Goal: Task Accomplishment & Management: Use online tool/utility

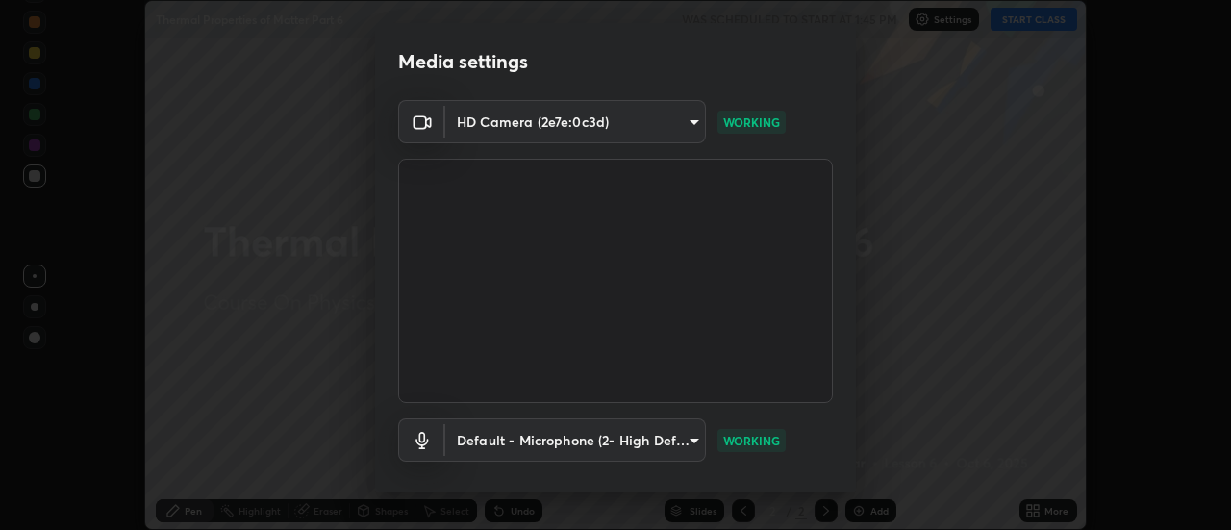
scroll to position [101, 0]
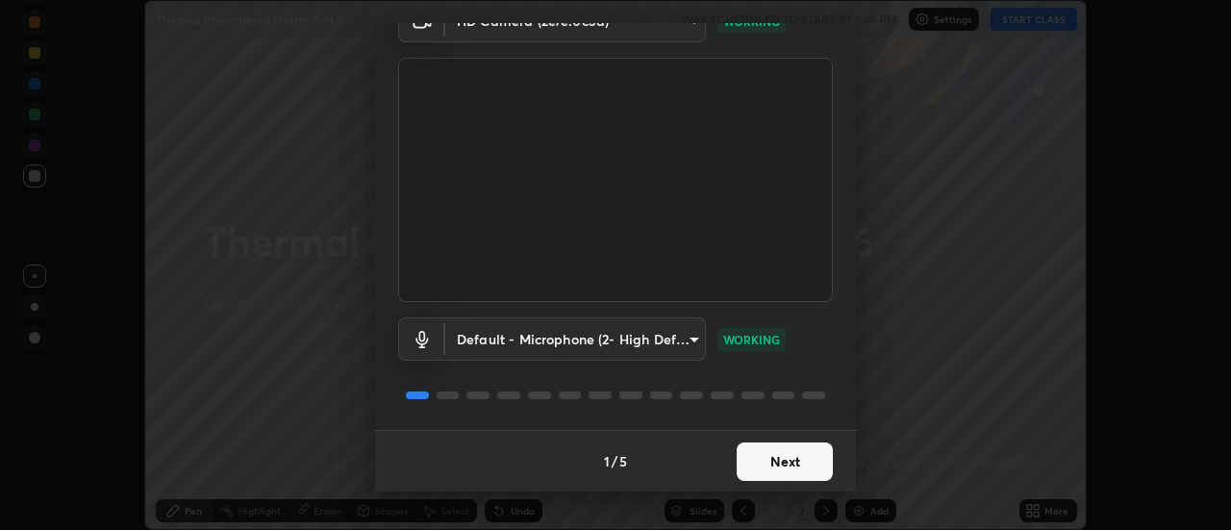
click at [759, 463] on button "Next" at bounding box center [785, 462] width 96 height 38
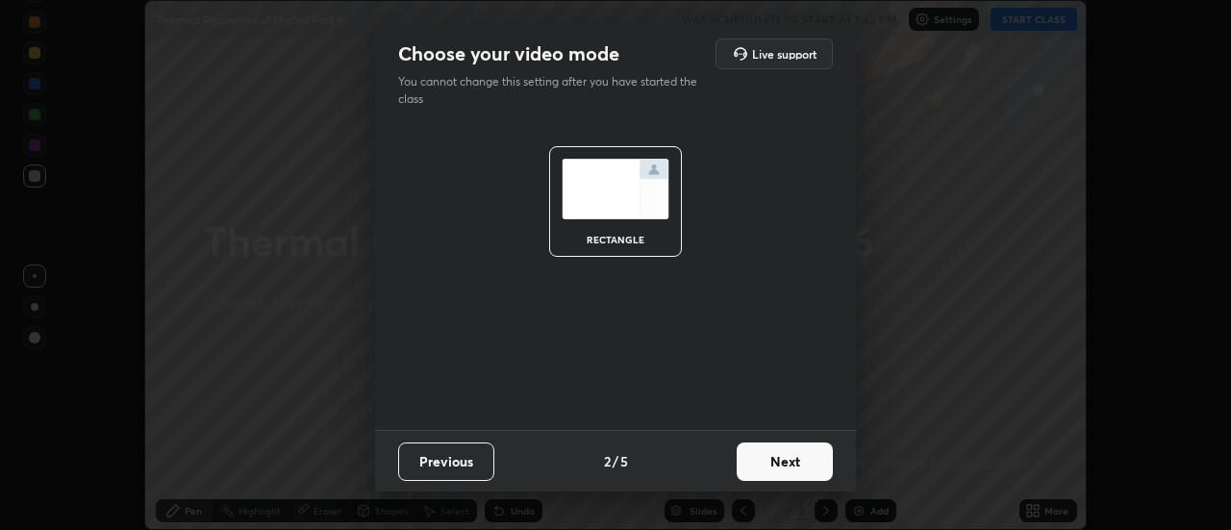
scroll to position [0, 0]
click at [758, 469] on button "Next" at bounding box center [785, 462] width 96 height 38
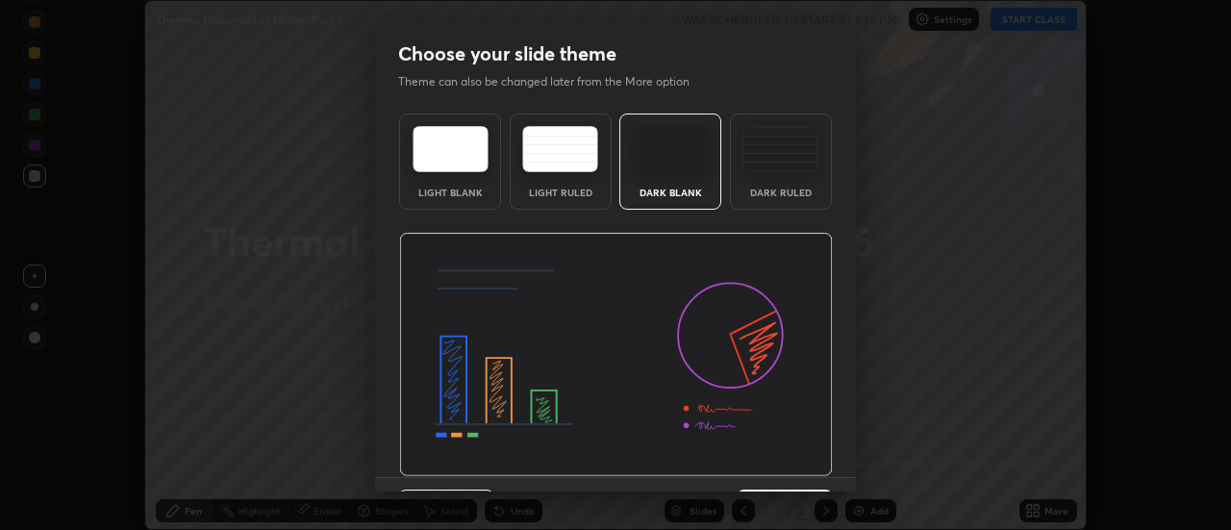
scroll to position [47, 0]
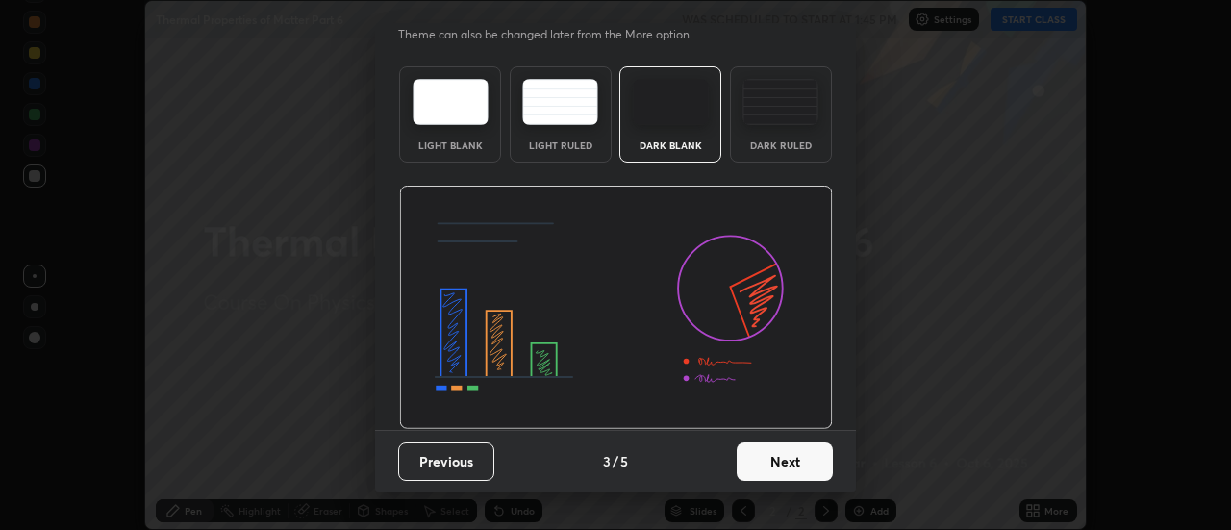
click at [767, 460] on button "Next" at bounding box center [785, 462] width 96 height 38
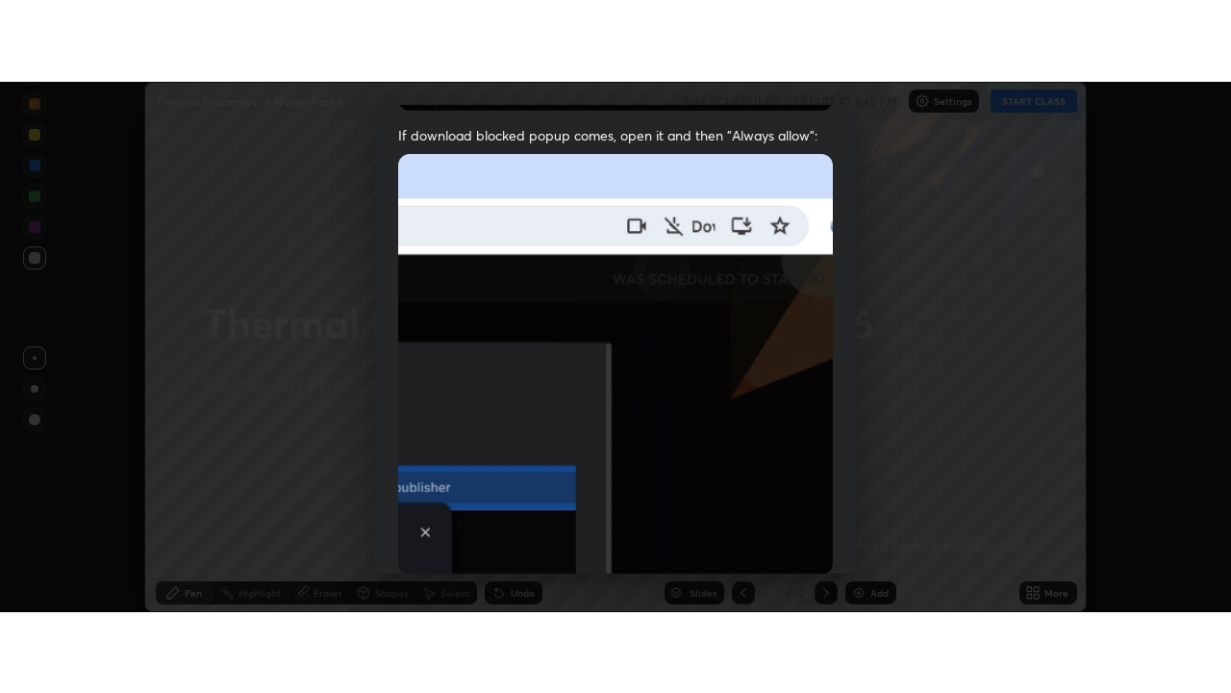
scroll to position [494, 0]
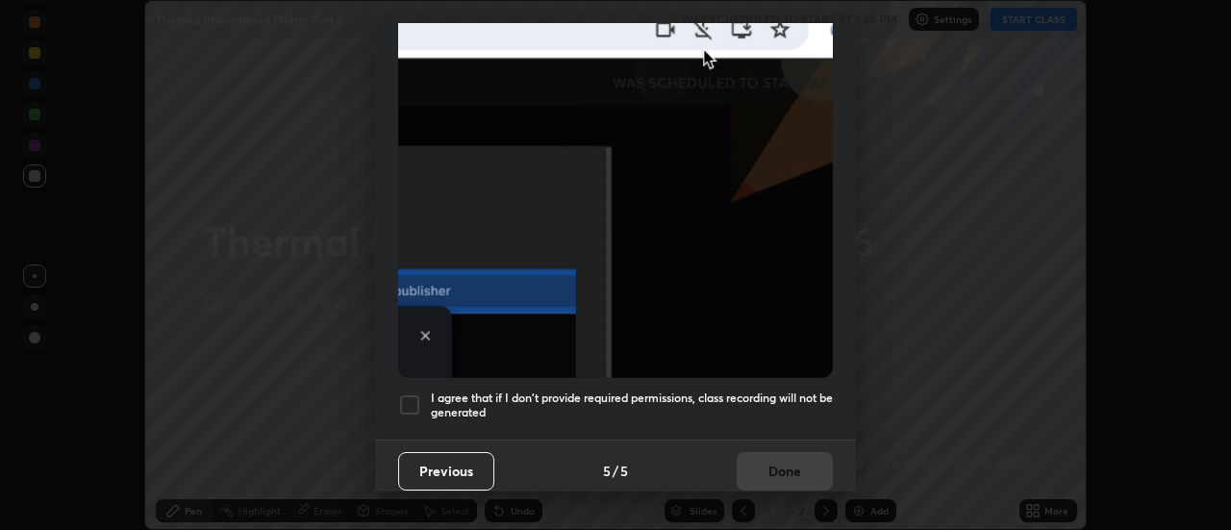
click at [661, 395] on h5 "I agree that if I don't provide required permissions, class recording will not …" at bounding box center [632, 406] width 402 height 30
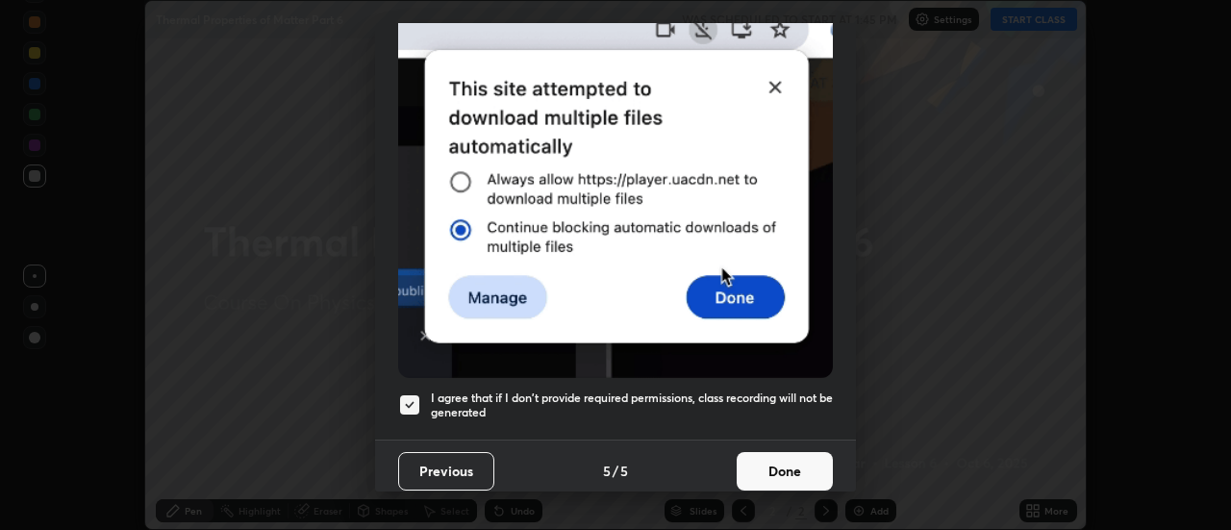
click at [750, 462] on button "Done" at bounding box center [785, 471] width 96 height 38
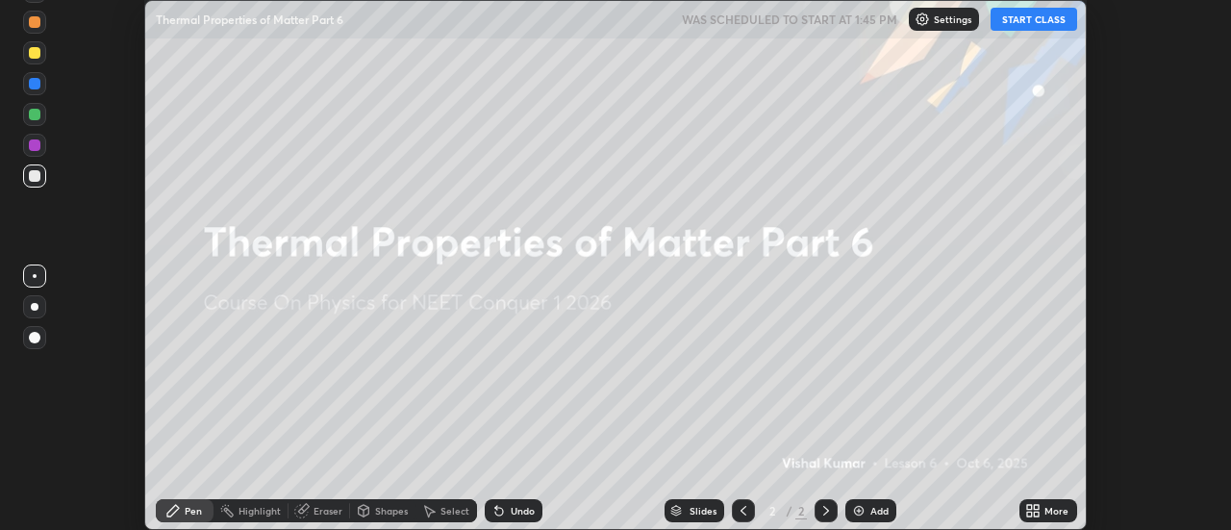
click at [1045, 516] on div "More" at bounding box center [1057, 511] width 24 height 10
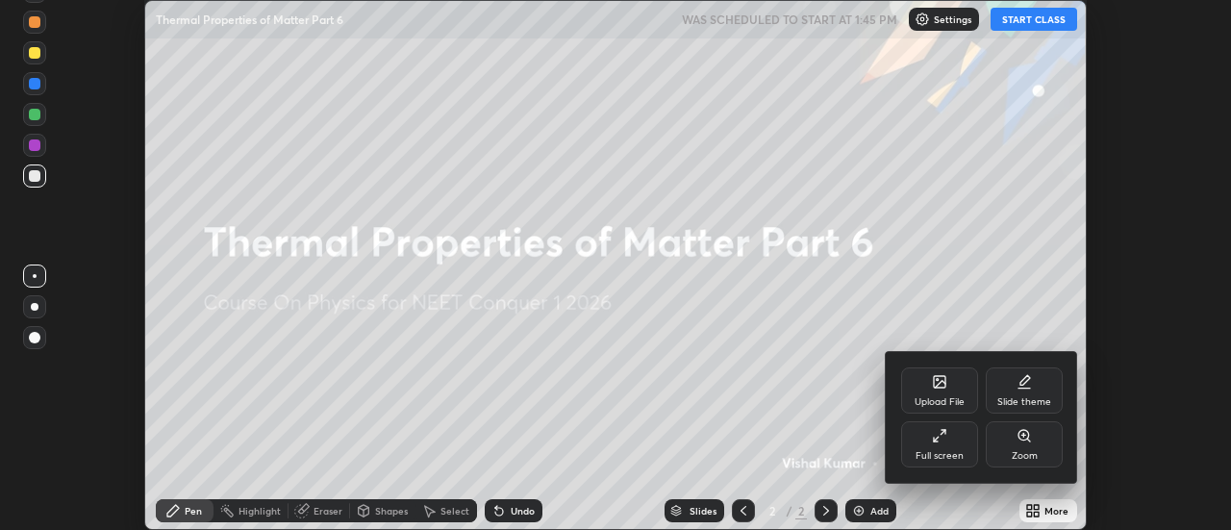
click at [938, 446] on div "Full screen" at bounding box center [939, 444] width 77 height 46
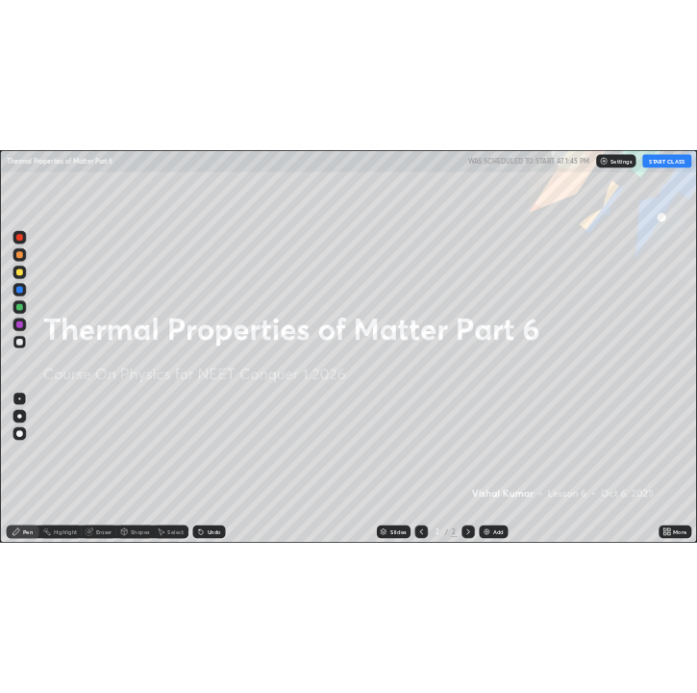
scroll to position [693, 1231]
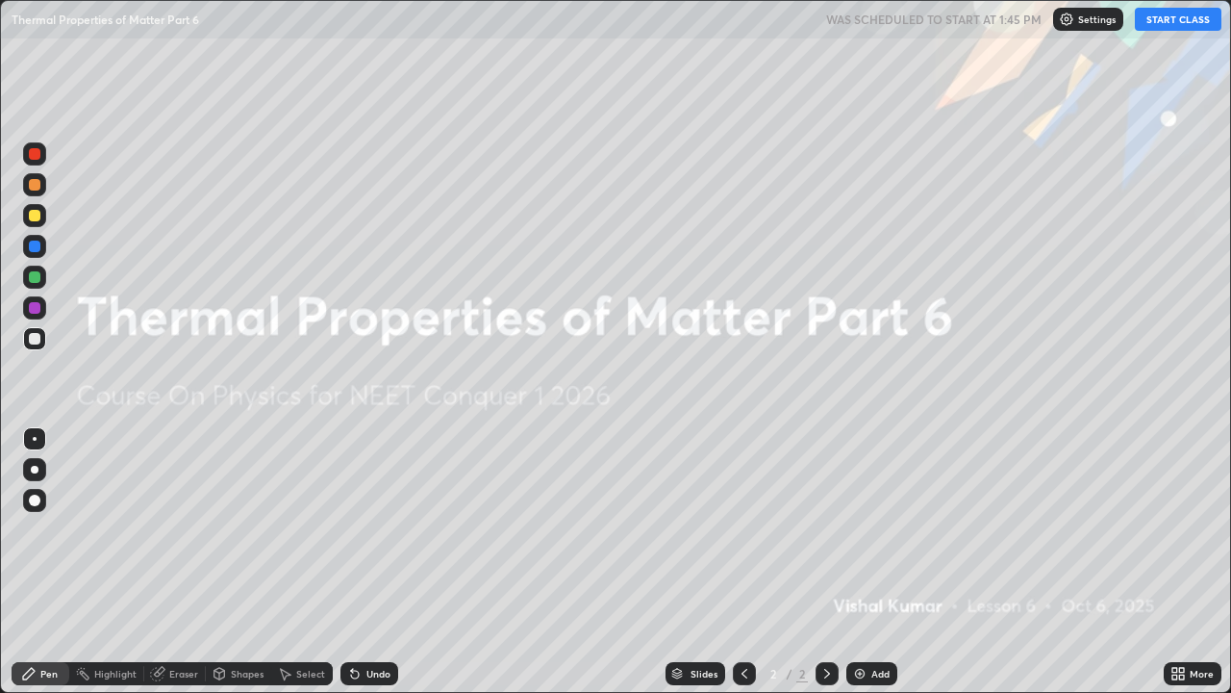
click at [1175, 24] on button "START CLASS" at bounding box center [1178, 19] width 87 height 23
click at [27, 217] on div at bounding box center [34, 215] width 23 height 23
click at [38, 469] on div at bounding box center [35, 470] width 8 height 8
click at [872, 529] on div "Add" at bounding box center [881, 674] width 18 height 10
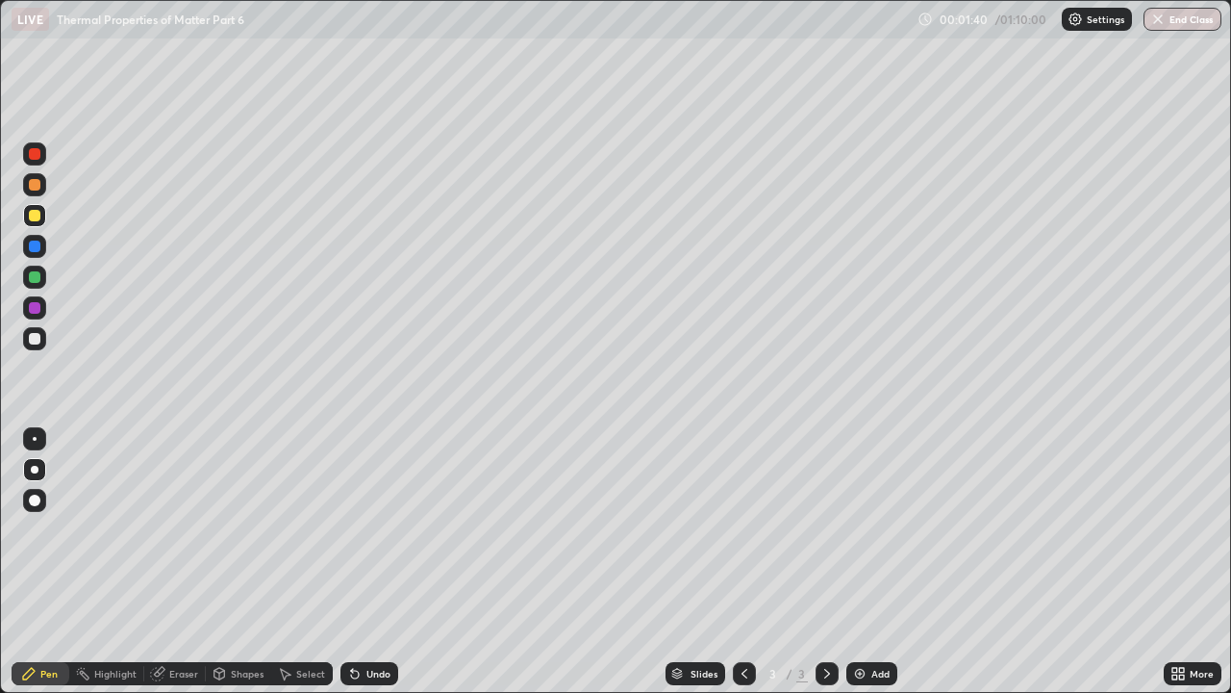
click at [165, 529] on div "Eraser" at bounding box center [175, 673] width 62 height 23
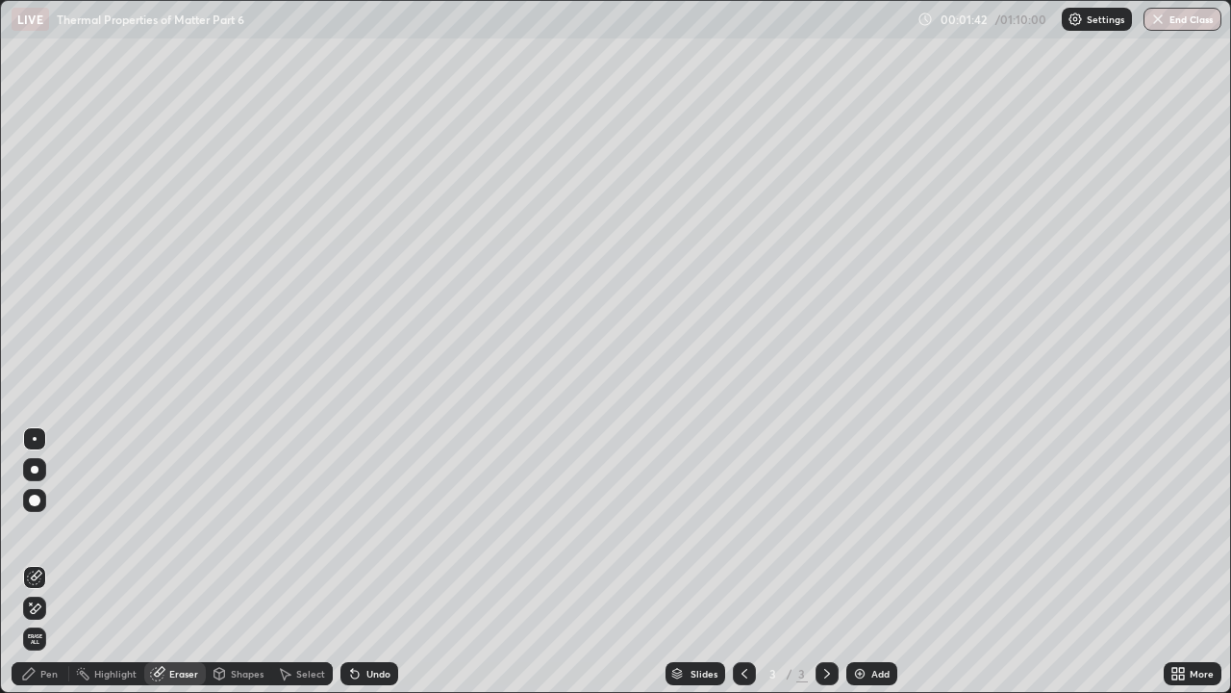
click at [40, 529] on div "Pen" at bounding box center [41, 673] width 58 height 23
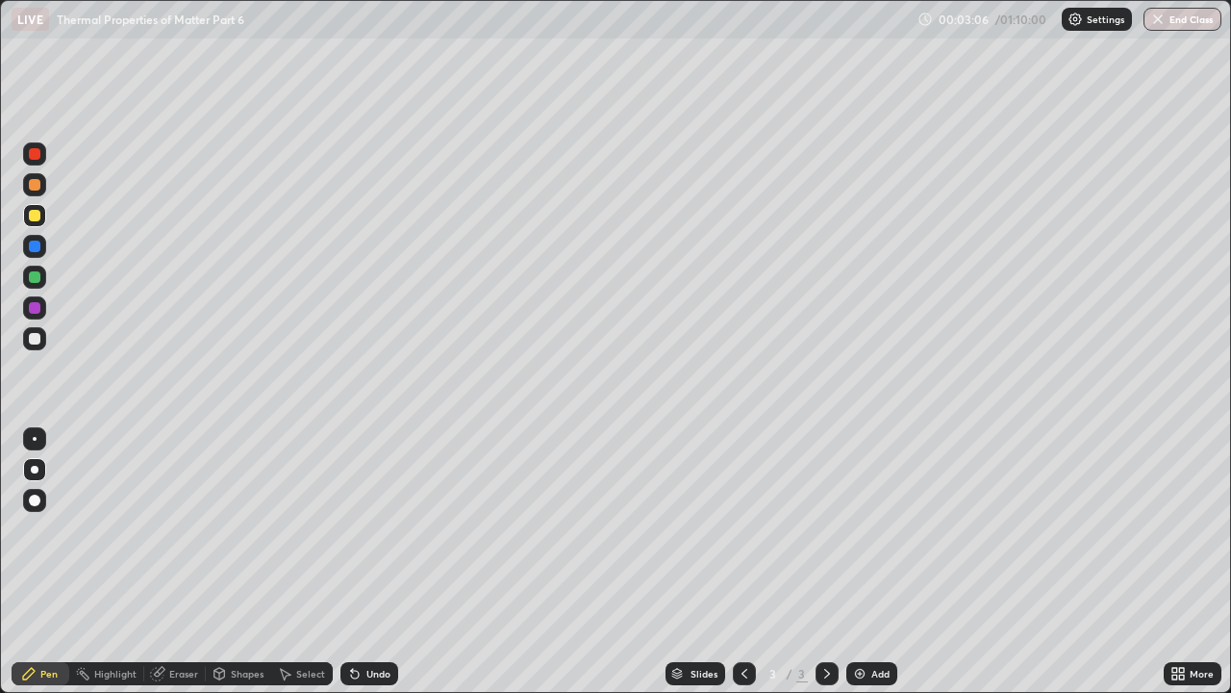
click at [874, 529] on div "Add" at bounding box center [881, 674] width 18 height 10
click at [739, 529] on div at bounding box center [744, 673] width 23 height 23
click at [825, 529] on icon at bounding box center [827, 673] width 15 height 15
click at [743, 529] on icon at bounding box center [744, 673] width 15 height 15
click at [172, 529] on div "Eraser" at bounding box center [175, 673] width 62 height 23
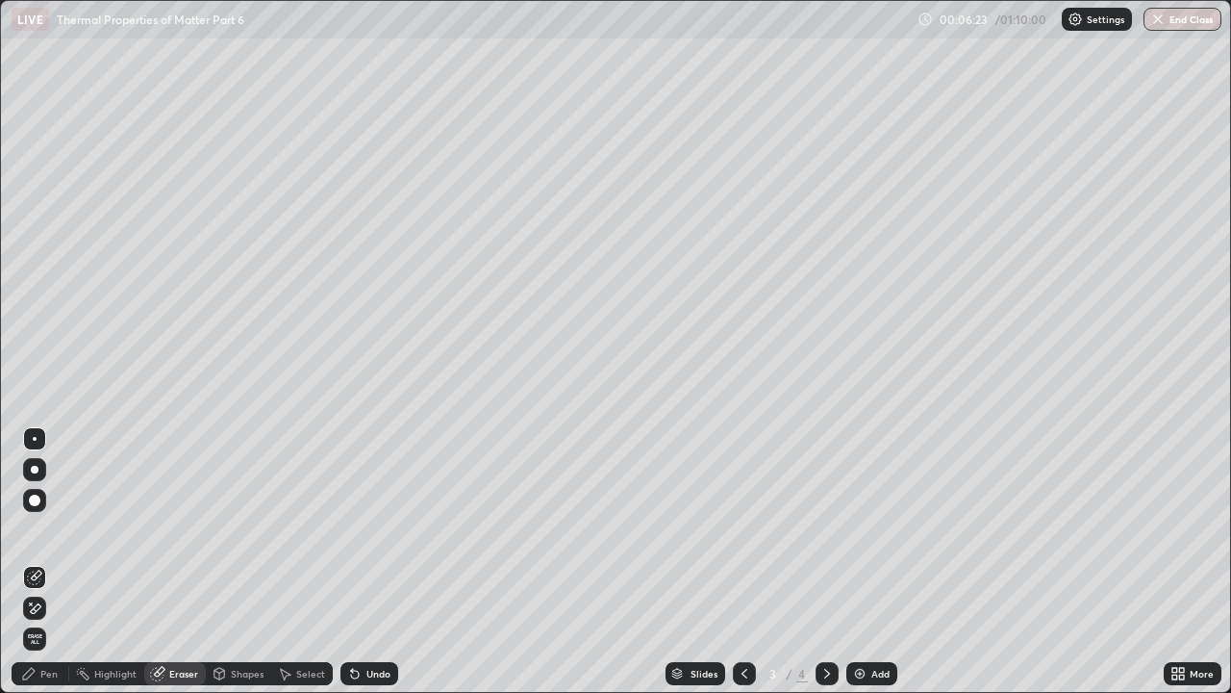
click at [30, 529] on div "Pen" at bounding box center [41, 673] width 58 height 23
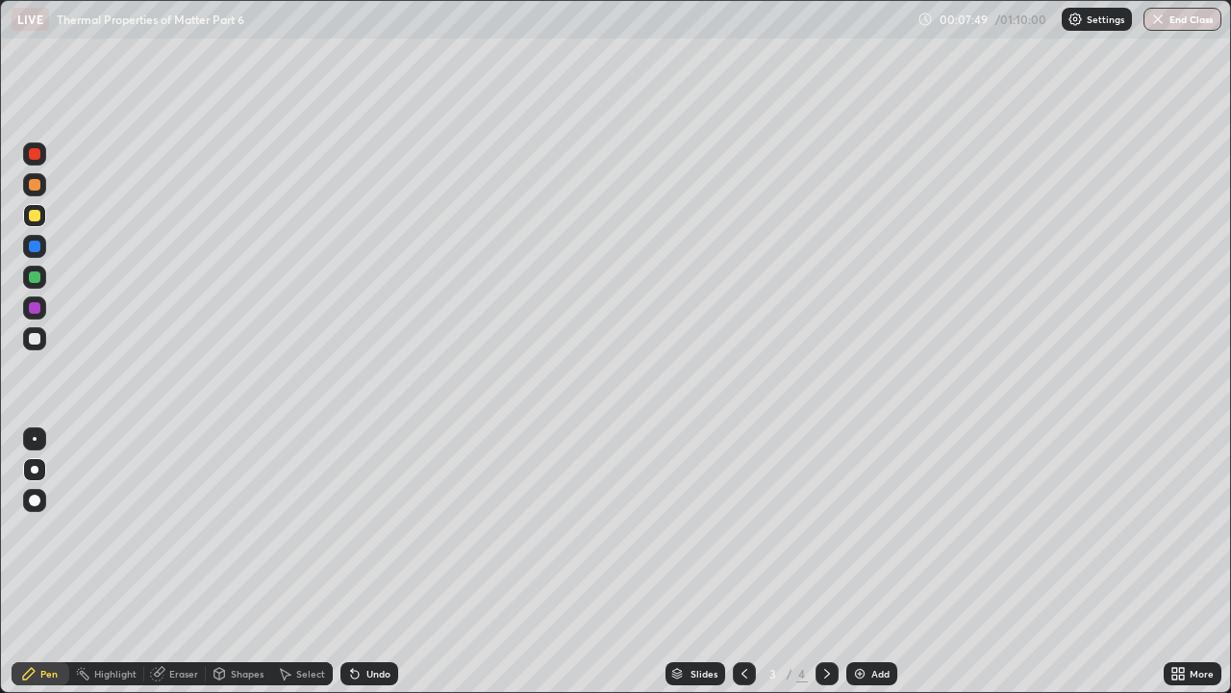
click at [827, 529] on icon at bounding box center [827, 673] width 15 height 15
click at [865, 529] on img at bounding box center [859, 673] width 15 height 15
click at [743, 529] on icon at bounding box center [744, 673] width 15 height 15
click at [825, 529] on icon at bounding box center [827, 673] width 15 height 15
click at [367, 529] on div "Undo" at bounding box center [379, 674] width 24 height 10
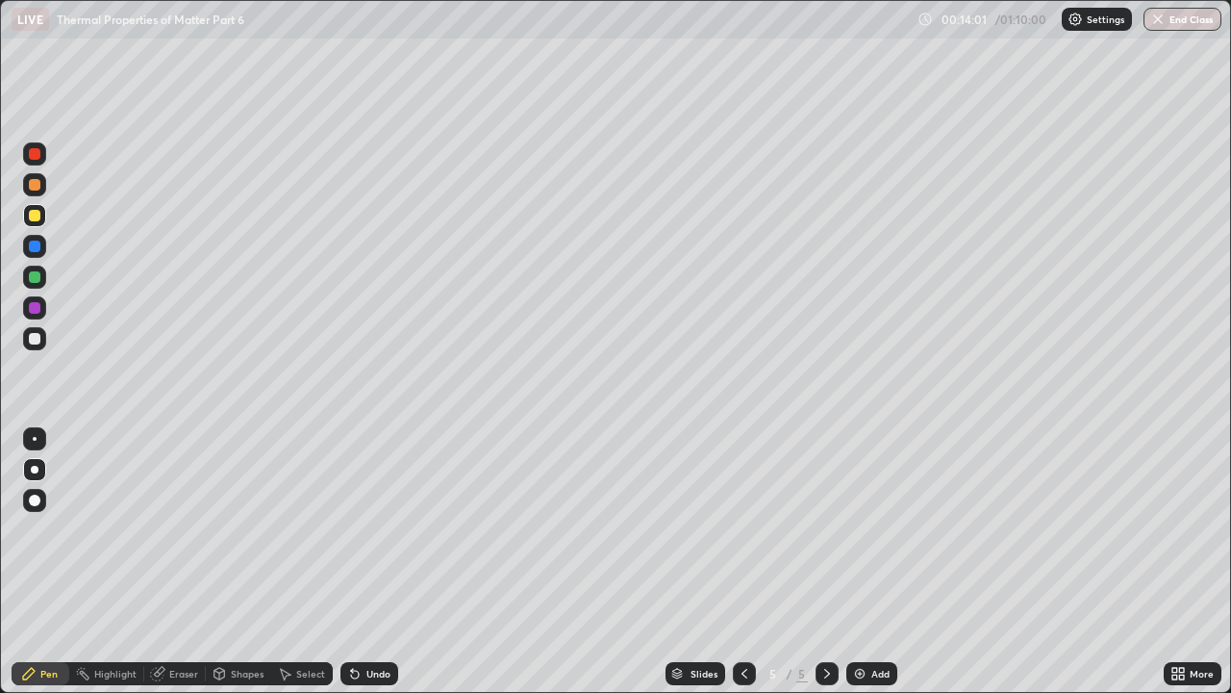
click at [39, 348] on div at bounding box center [34, 338] width 23 height 23
click at [367, 529] on div "Undo" at bounding box center [379, 674] width 24 height 10
click at [368, 529] on div "Undo" at bounding box center [379, 674] width 24 height 10
click at [35, 278] on div at bounding box center [35, 277] width 12 height 12
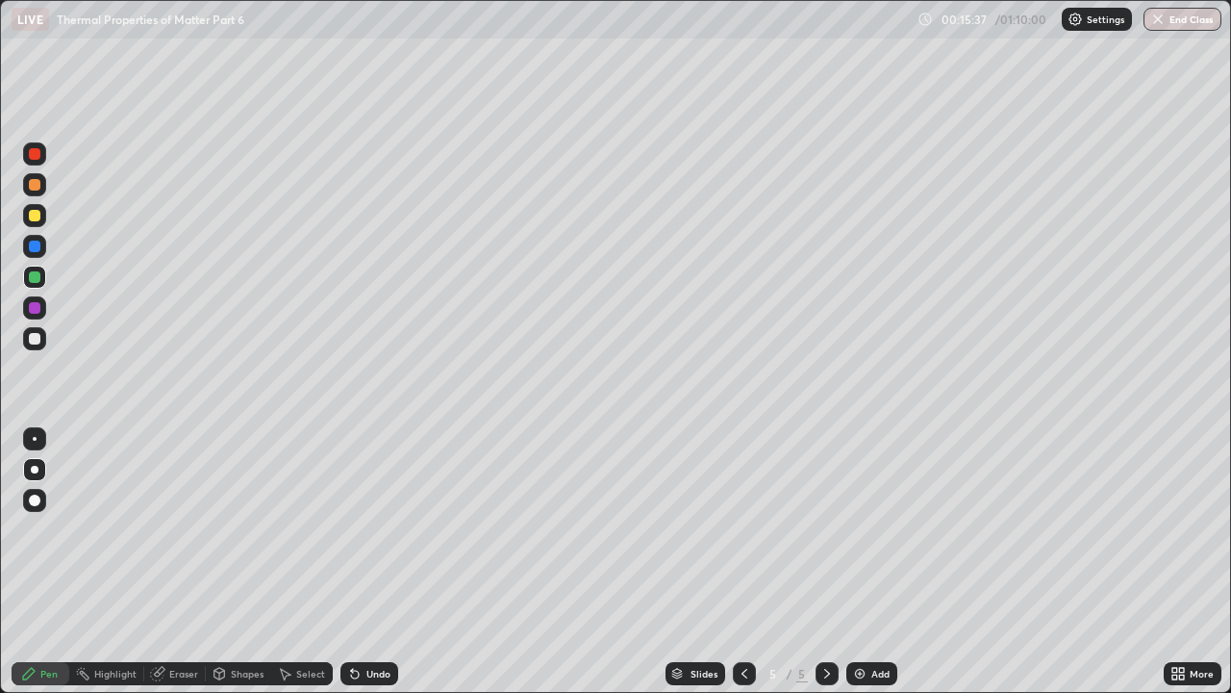
click at [30, 340] on div at bounding box center [35, 339] width 12 height 12
click at [868, 529] on div "Add" at bounding box center [872, 673] width 51 height 23
click at [377, 529] on div "Undo" at bounding box center [379, 674] width 24 height 10
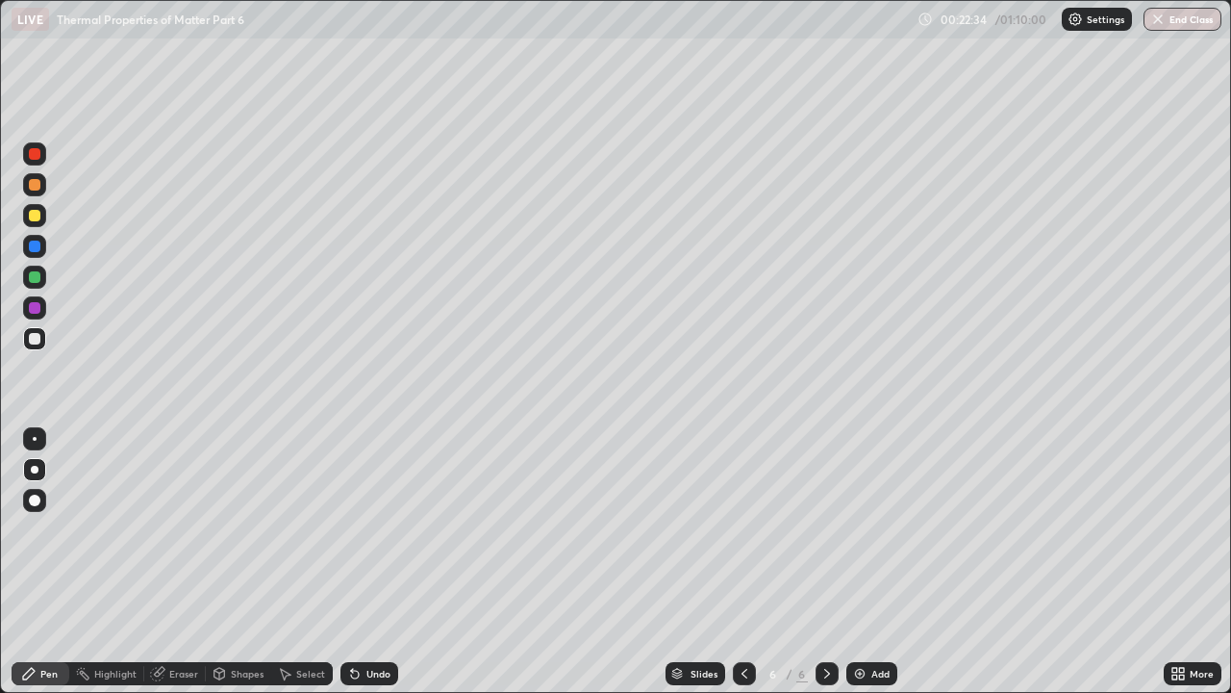
click at [368, 529] on div "Undo" at bounding box center [379, 674] width 24 height 10
click at [174, 529] on div "Eraser" at bounding box center [183, 674] width 29 height 10
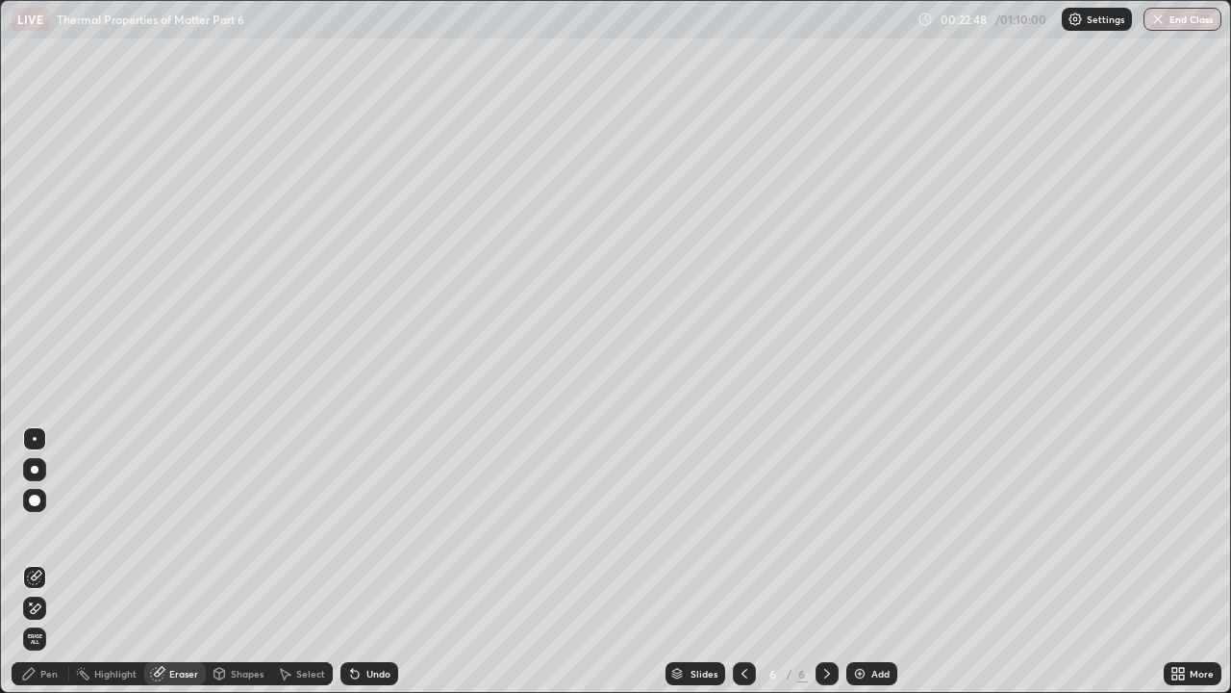
click at [26, 529] on div "Pen" at bounding box center [41, 673] width 58 height 23
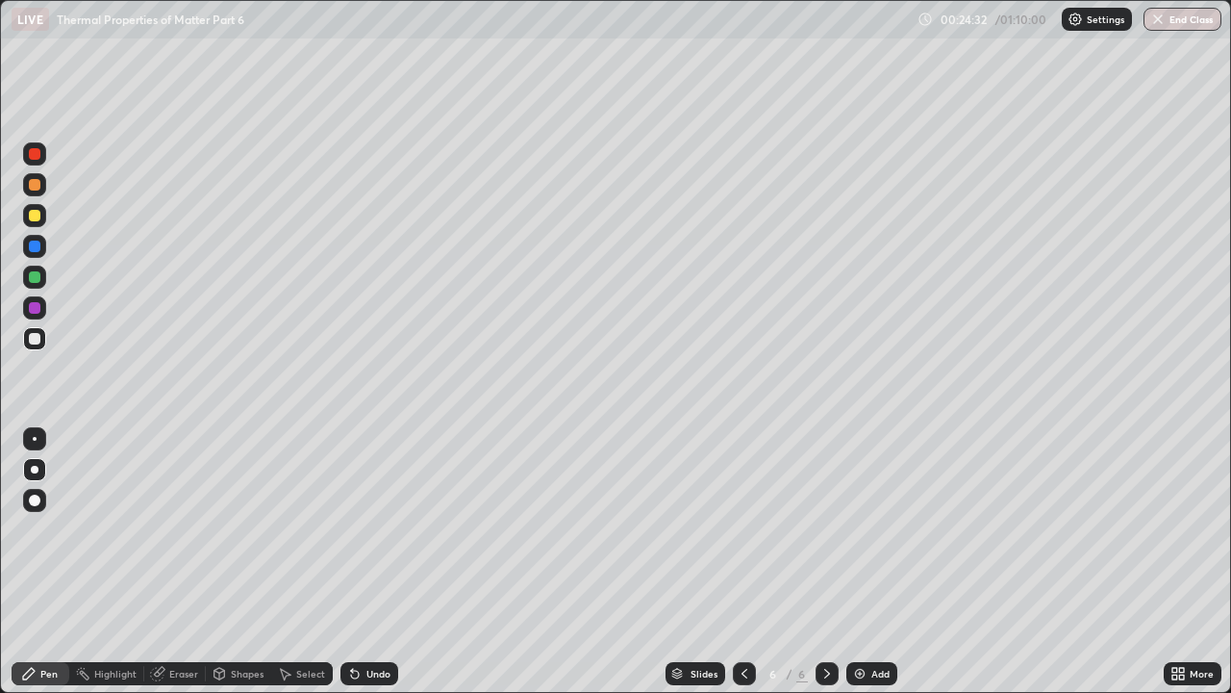
click at [877, 529] on div "Add" at bounding box center [881, 674] width 18 height 10
click at [169, 529] on div "Eraser" at bounding box center [183, 674] width 29 height 10
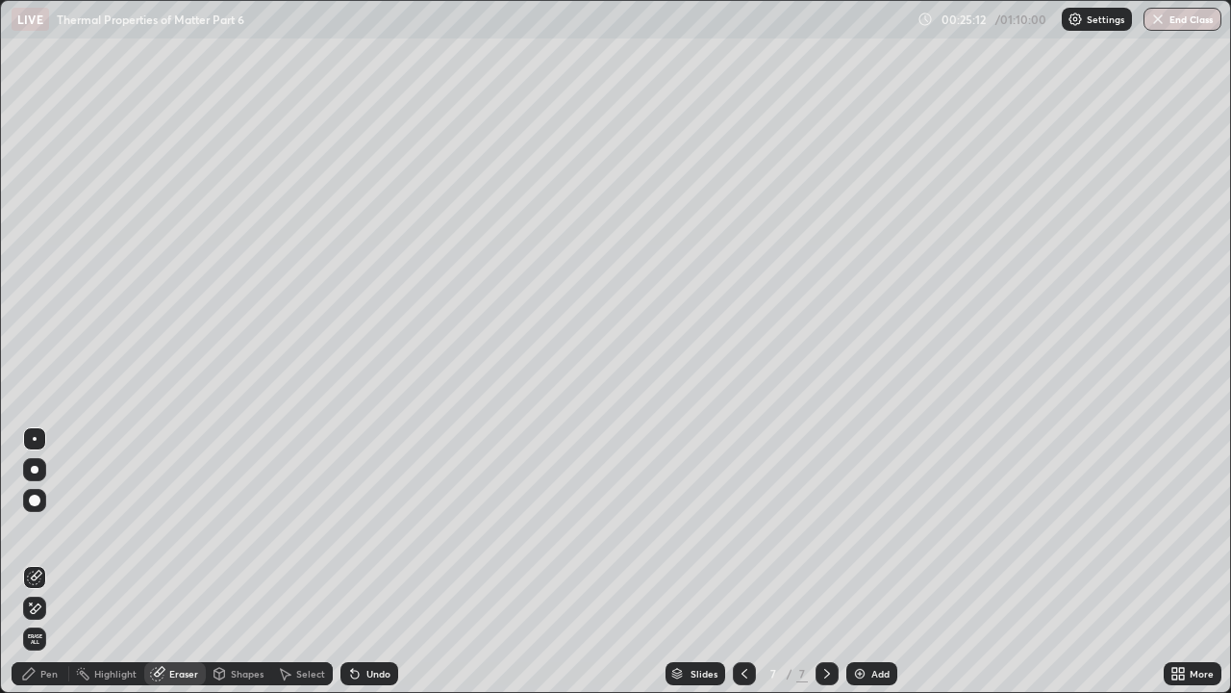
click at [34, 529] on span "Erase all" at bounding box center [34, 639] width 21 height 12
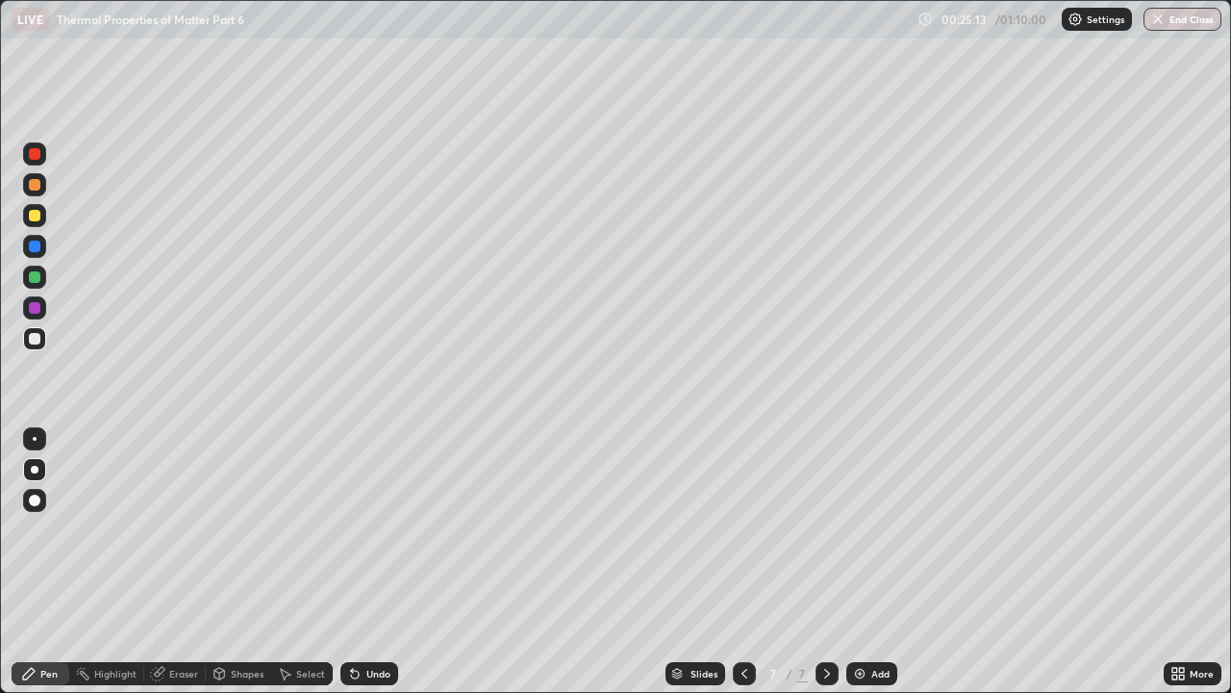
click at [33, 529] on div "Pen" at bounding box center [41, 673] width 58 height 23
click at [742, 529] on icon at bounding box center [745, 674] width 6 height 10
click at [824, 529] on div at bounding box center [827, 673] width 23 height 23
click at [34, 209] on div at bounding box center [34, 215] width 23 height 23
click at [165, 529] on div "Eraser" at bounding box center [175, 673] width 62 height 23
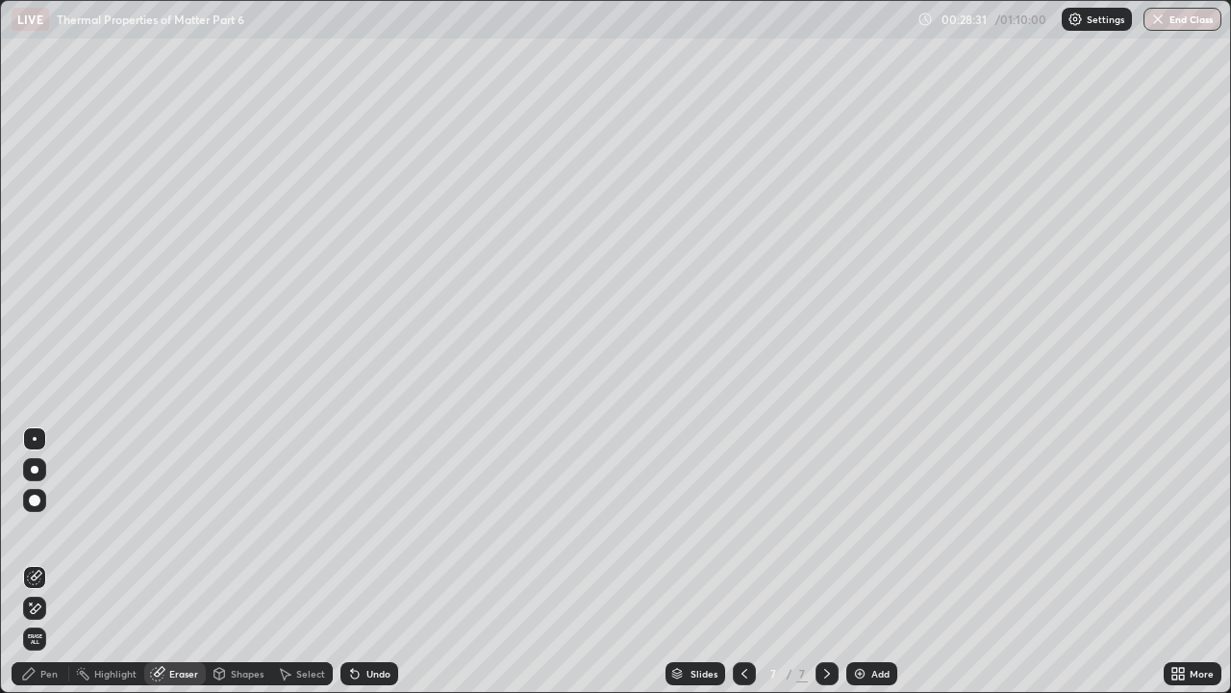
click at [33, 529] on span "Erase all" at bounding box center [34, 639] width 21 height 12
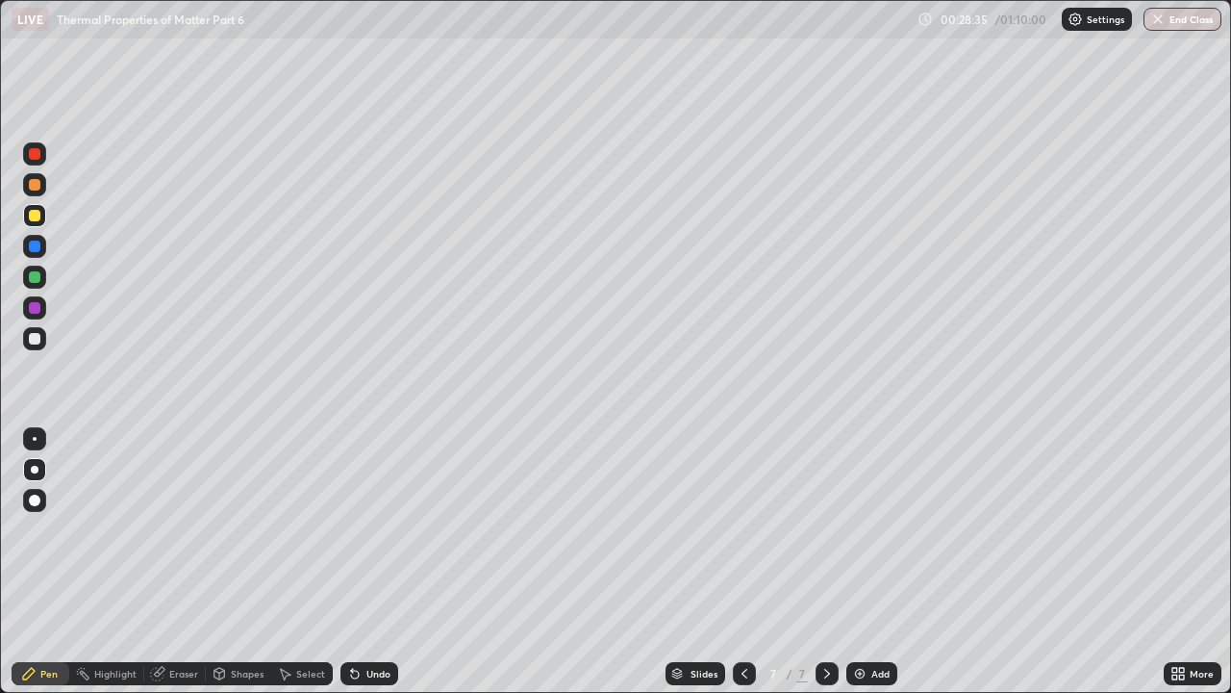
click at [166, 529] on div "Eraser" at bounding box center [175, 673] width 62 height 23
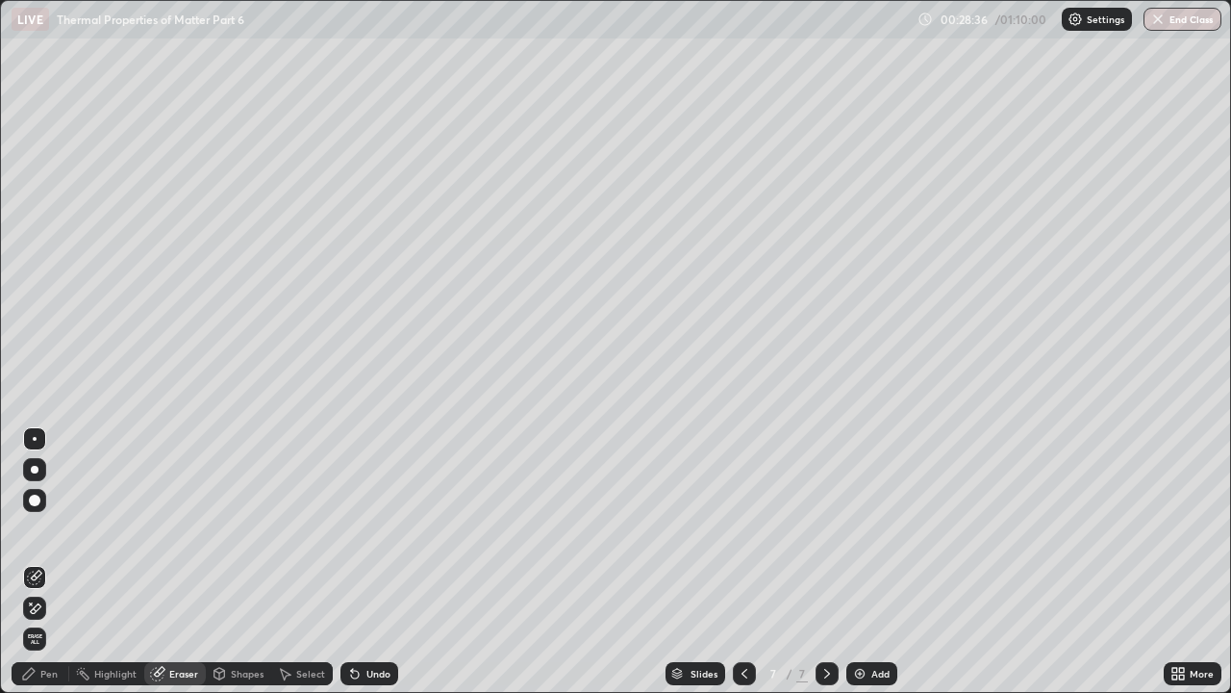
click at [40, 529] on div "Pen" at bounding box center [48, 674] width 17 height 10
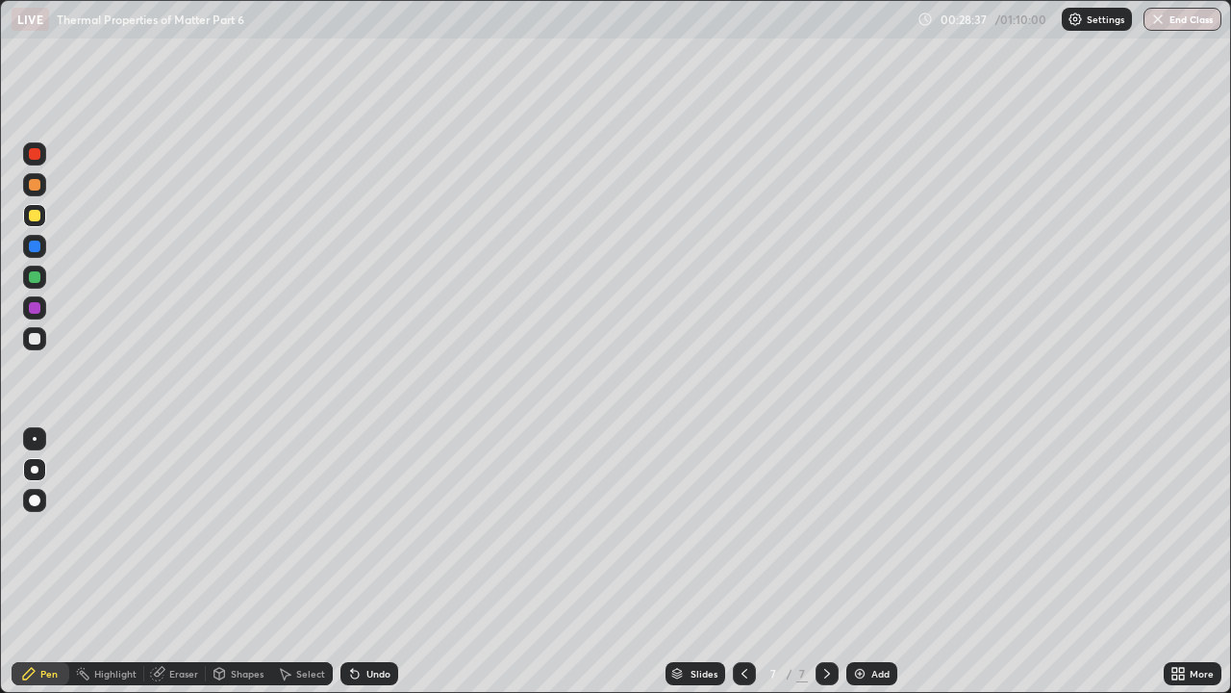
click at [33, 218] on div at bounding box center [35, 216] width 12 height 12
click at [367, 529] on div "Undo" at bounding box center [379, 674] width 24 height 10
click at [876, 529] on div "Add" at bounding box center [881, 674] width 18 height 10
click at [367, 529] on div "Undo" at bounding box center [379, 674] width 24 height 10
click at [359, 529] on icon at bounding box center [354, 673] width 15 height 15
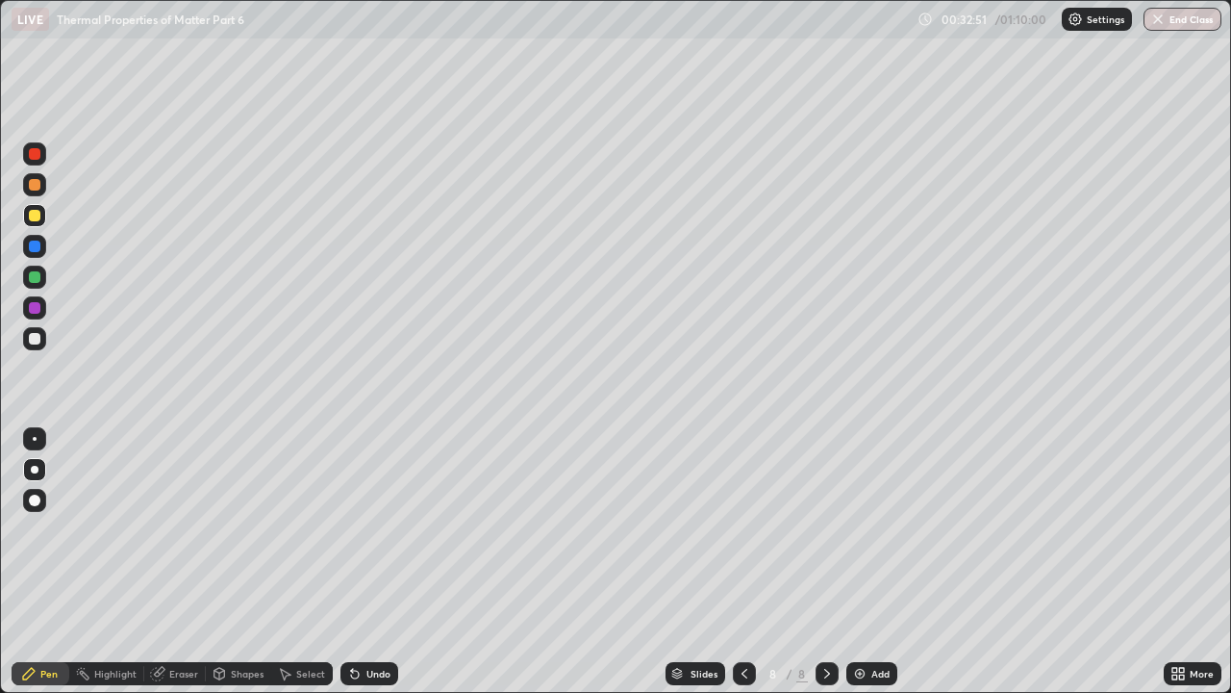
click at [33, 185] on div at bounding box center [35, 185] width 12 height 12
click at [35, 276] on div at bounding box center [35, 277] width 12 height 12
click at [742, 529] on icon at bounding box center [745, 674] width 6 height 10
click at [823, 529] on icon at bounding box center [827, 673] width 15 height 15
click at [36, 338] on div at bounding box center [35, 339] width 12 height 12
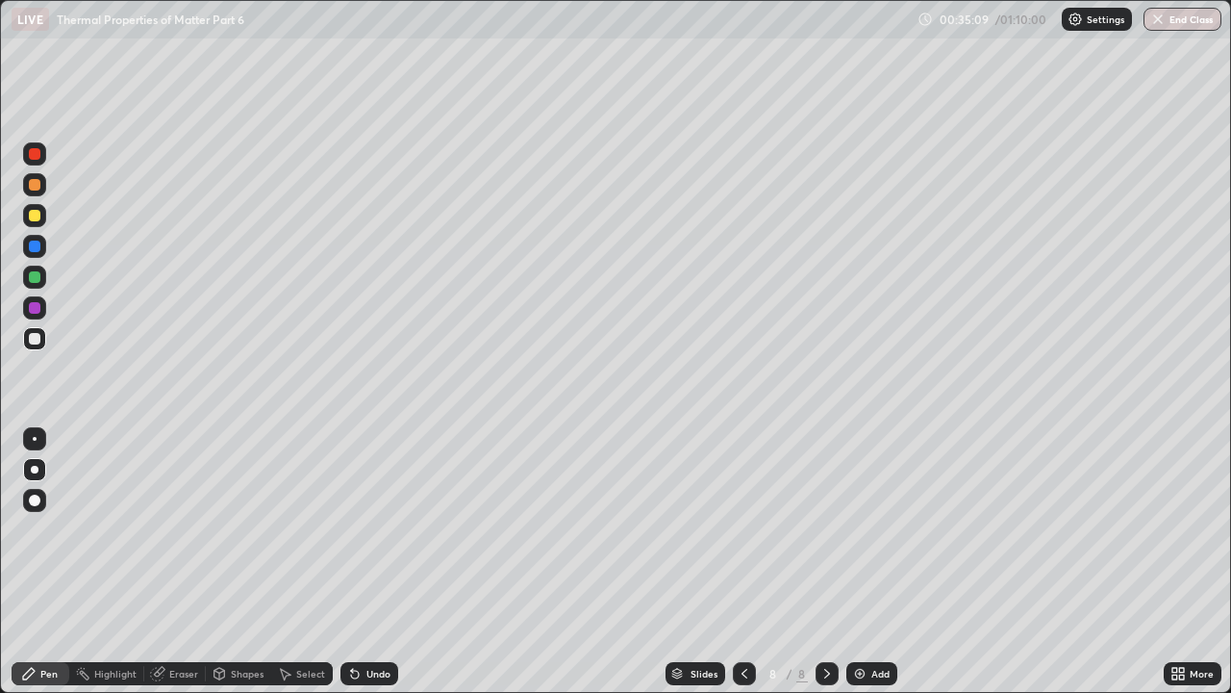
click at [31, 304] on div at bounding box center [35, 308] width 12 height 12
click at [733, 529] on div at bounding box center [744, 673] width 23 height 23
click at [825, 529] on icon at bounding box center [827, 673] width 15 height 15
click at [867, 529] on div "Add" at bounding box center [872, 673] width 51 height 23
click at [367, 529] on div "Undo" at bounding box center [379, 674] width 24 height 10
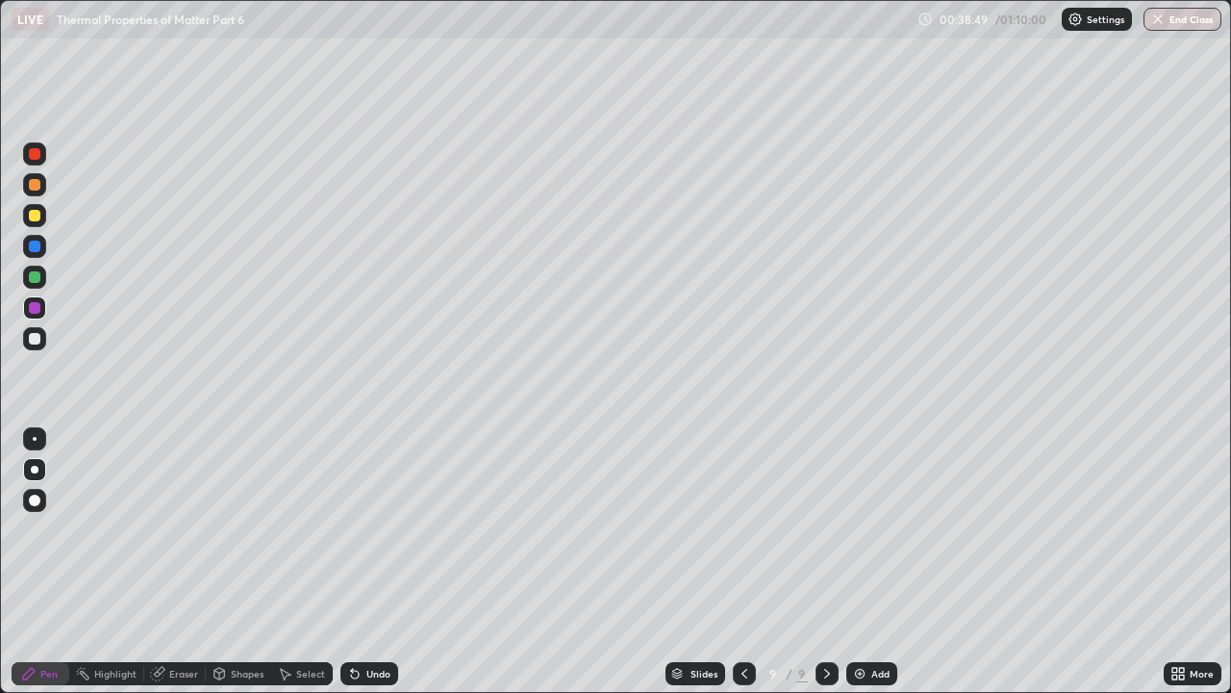
click at [32, 340] on div at bounding box center [35, 339] width 12 height 12
click at [368, 529] on div "Undo" at bounding box center [379, 674] width 24 height 10
click at [373, 529] on div "Undo" at bounding box center [379, 674] width 24 height 10
click at [867, 529] on div "Add" at bounding box center [872, 673] width 51 height 23
click at [38, 219] on div at bounding box center [35, 216] width 12 height 12
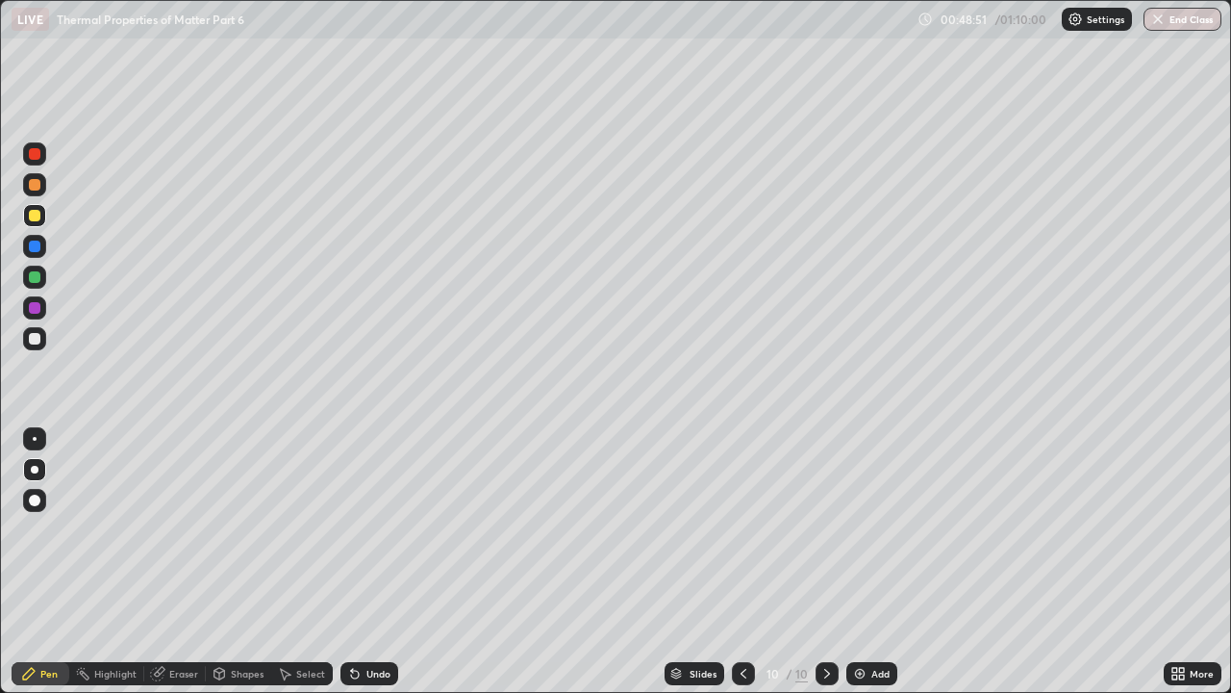
click at [32, 188] on div at bounding box center [35, 185] width 12 height 12
click at [31, 218] on div at bounding box center [35, 216] width 12 height 12
click at [868, 529] on div "Add" at bounding box center [872, 673] width 51 height 23
click at [367, 529] on div "Undo" at bounding box center [379, 674] width 24 height 10
click at [33, 185] on div at bounding box center [35, 185] width 12 height 12
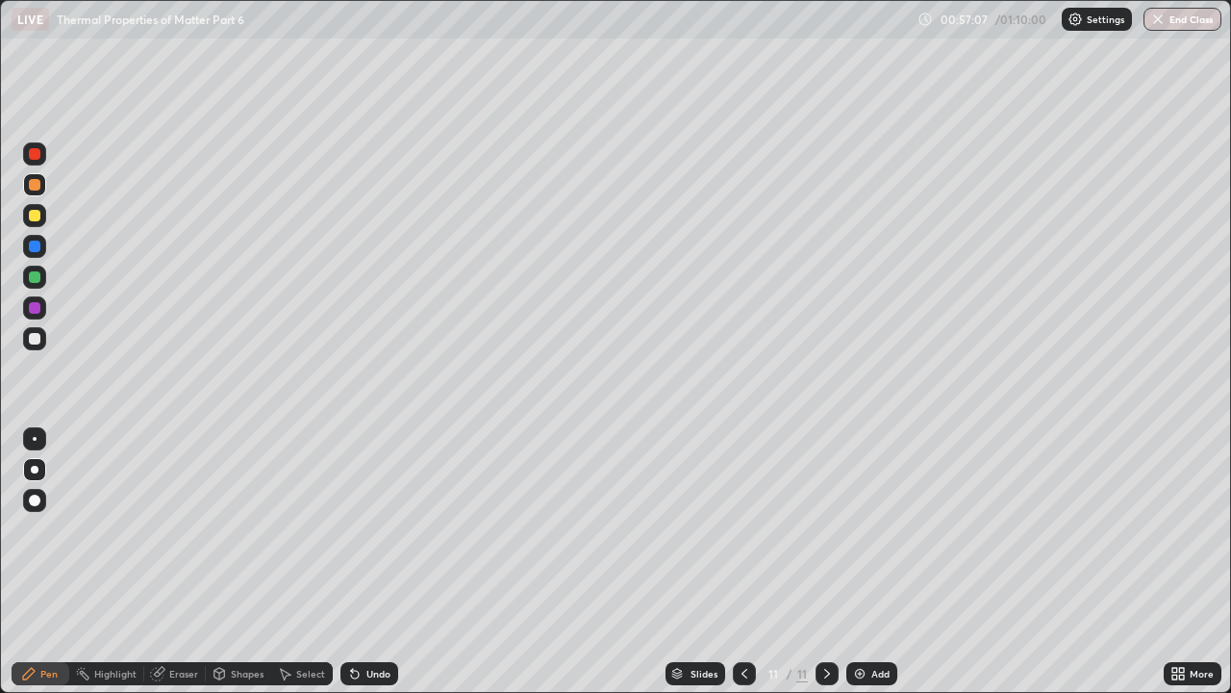
click at [30, 215] on div at bounding box center [35, 216] width 12 height 12
click at [865, 529] on img at bounding box center [859, 673] width 15 height 15
click at [367, 529] on div "Undo" at bounding box center [379, 674] width 24 height 10
click at [359, 529] on icon at bounding box center [354, 673] width 15 height 15
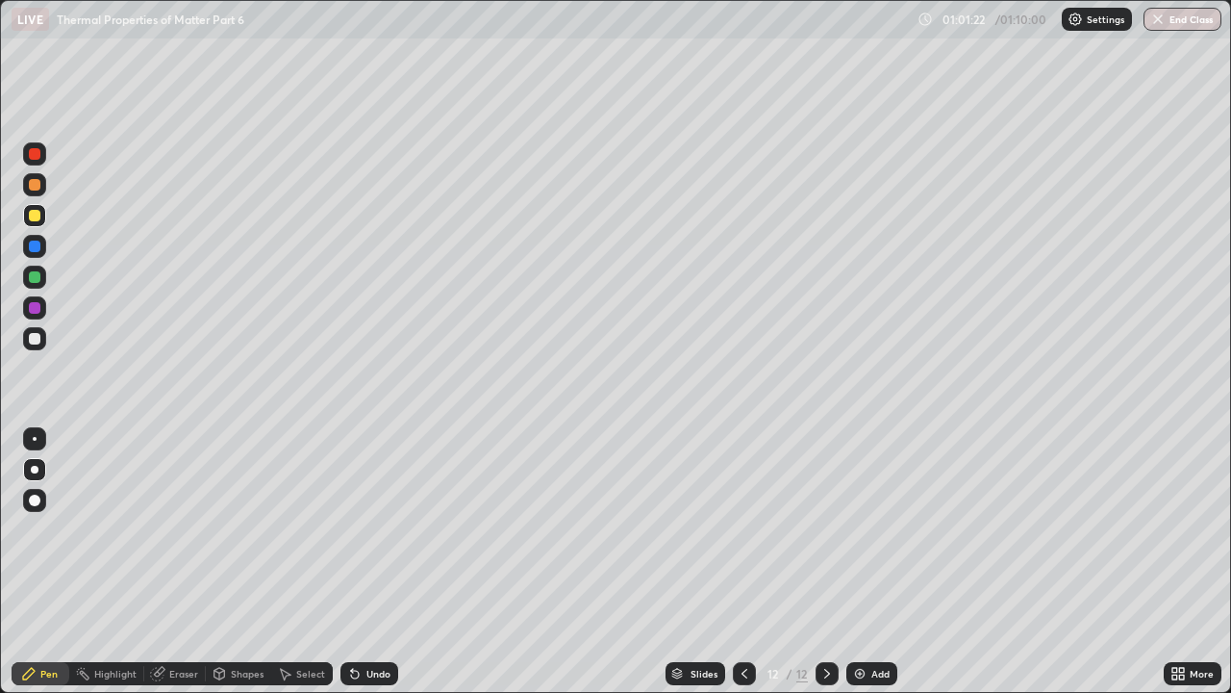
click at [361, 529] on div "Undo" at bounding box center [370, 673] width 58 height 23
click at [368, 529] on div "Undo" at bounding box center [379, 674] width 24 height 10
click at [367, 529] on div "Undo" at bounding box center [379, 674] width 24 height 10
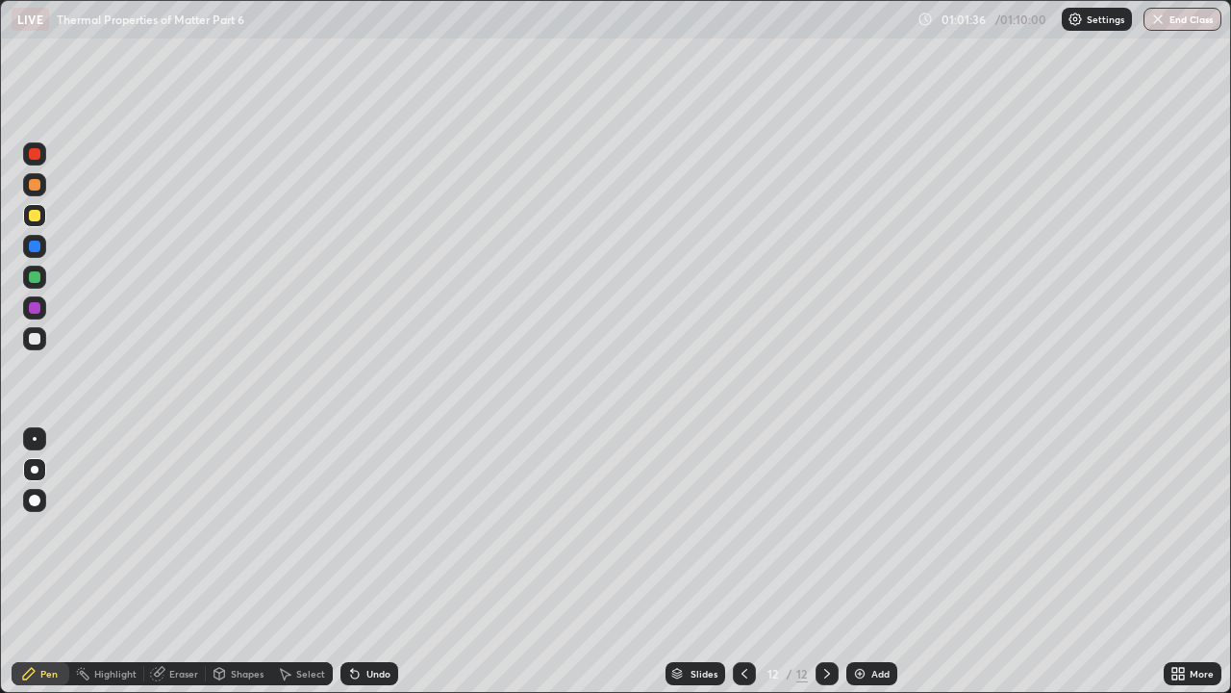
click at [367, 529] on div "Undo" at bounding box center [379, 674] width 24 height 10
click at [365, 529] on div "Undo" at bounding box center [370, 673] width 58 height 23
click at [187, 529] on div "Eraser" at bounding box center [183, 674] width 29 height 10
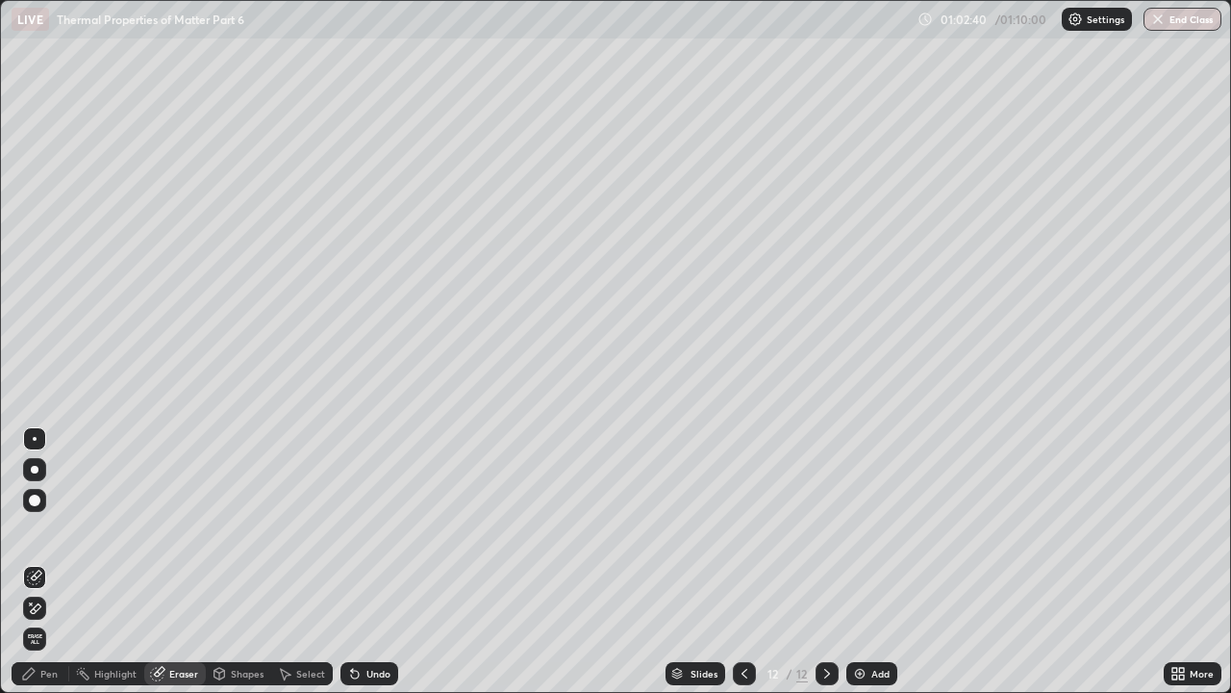
click at [51, 529] on div "Pen" at bounding box center [48, 674] width 17 height 10
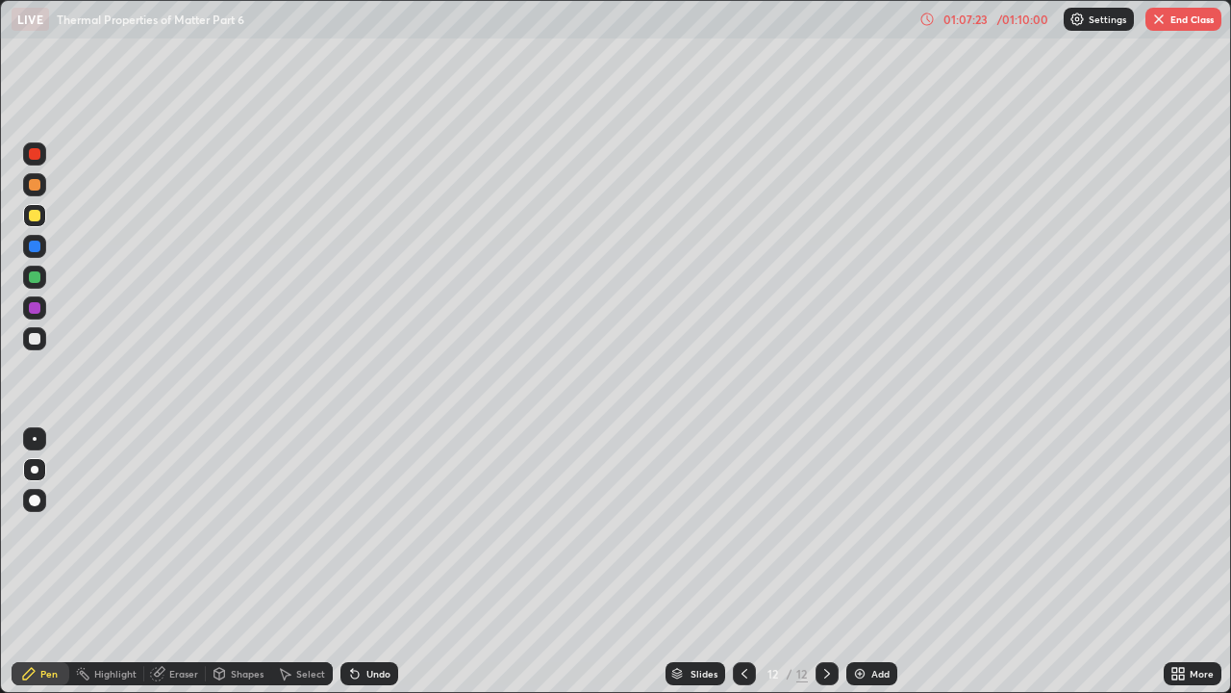
click at [864, 529] on img at bounding box center [859, 673] width 15 height 15
click at [1009, 16] on div "/ 01:10:00" at bounding box center [1023, 19] width 60 height 12
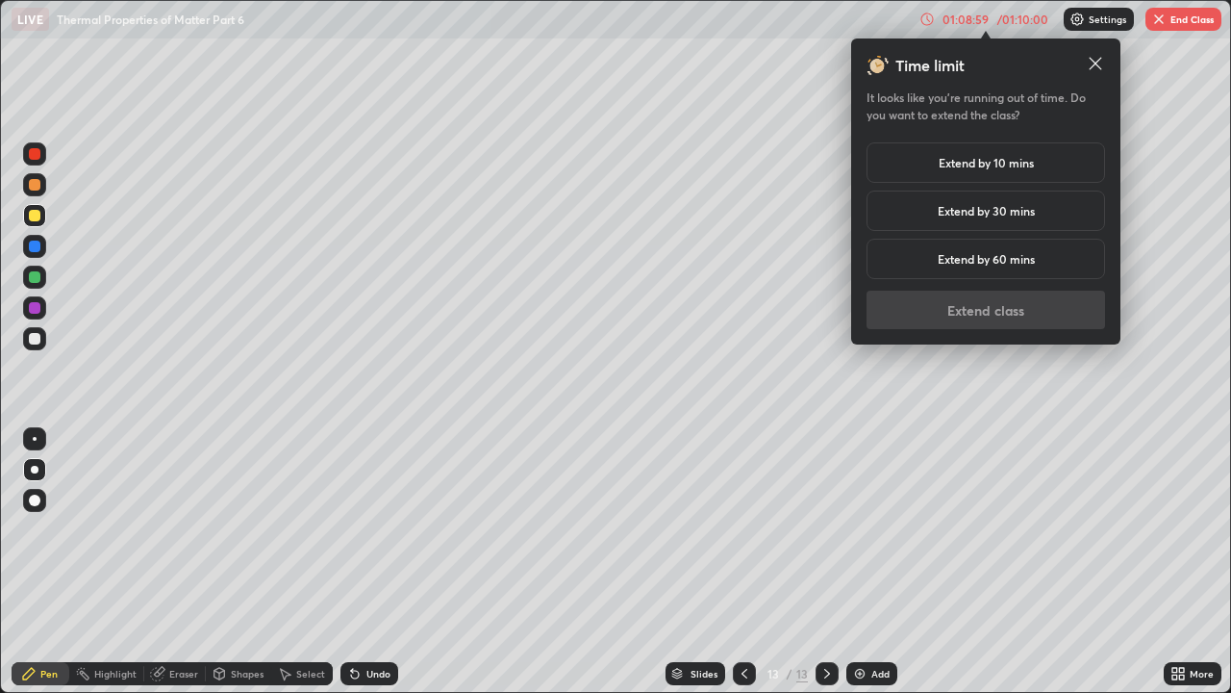
click at [976, 215] on h5 "Extend by 30 mins" at bounding box center [986, 210] width 97 height 17
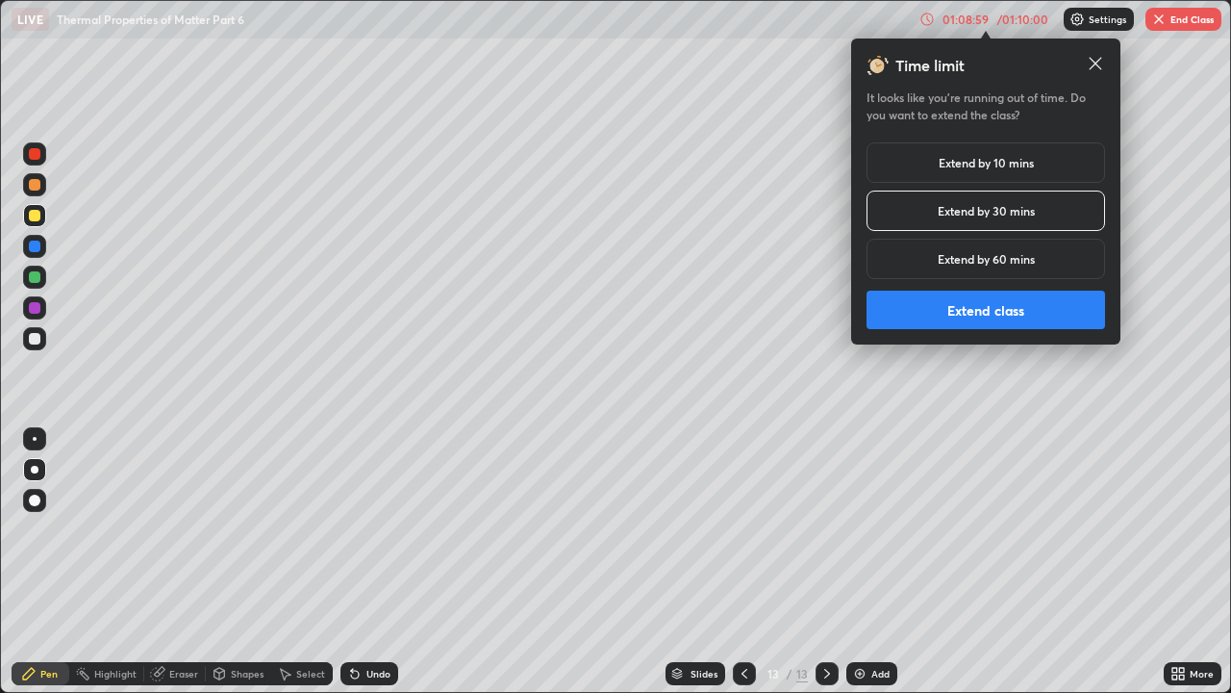
click at [958, 315] on button "Extend class" at bounding box center [986, 310] width 239 height 38
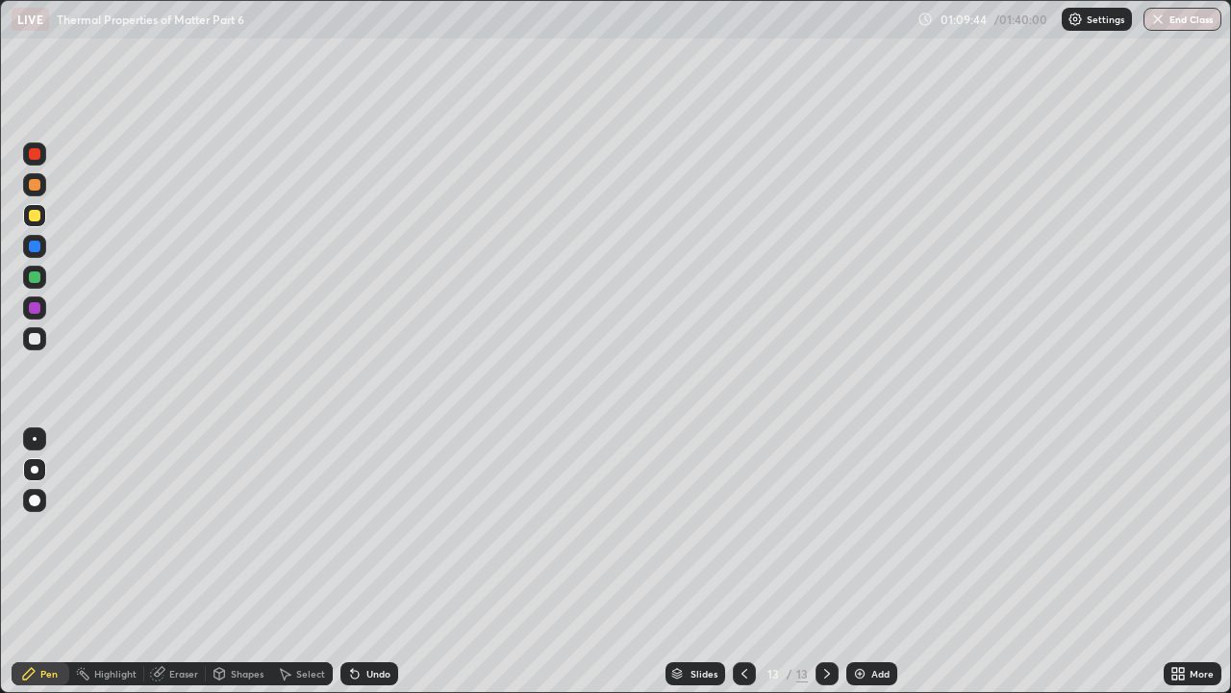
click at [30, 496] on div at bounding box center [35, 500] width 12 height 12
click at [34, 338] on div at bounding box center [35, 339] width 12 height 12
click at [38, 277] on div at bounding box center [35, 277] width 12 height 12
click at [35, 216] on div at bounding box center [35, 216] width 12 height 12
click at [33, 468] on div at bounding box center [35, 470] width 8 height 8
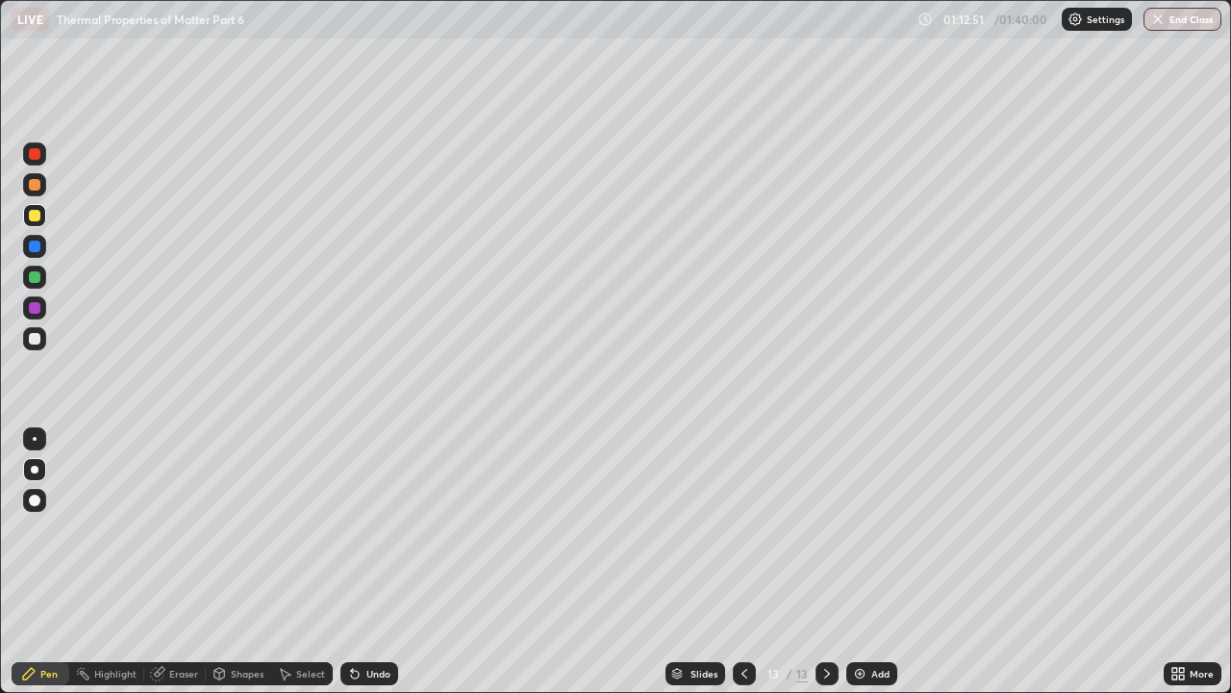
click at [377, 529] on div "Undo" at bounding box center [379, 674] width 24 height 10
click at [374, 529] on div "Undo" at bounding box center [379, 674] width 24 height 10
click at [370, 529] on div "Undo" at bounding box center [379, 674] width 24 height 10
click at [872, 529] on div "Add" at bounding box center [881, 674] width 18 height 10
click at [33, 336] on div at bounding box center [35, 339] width 12 height 12
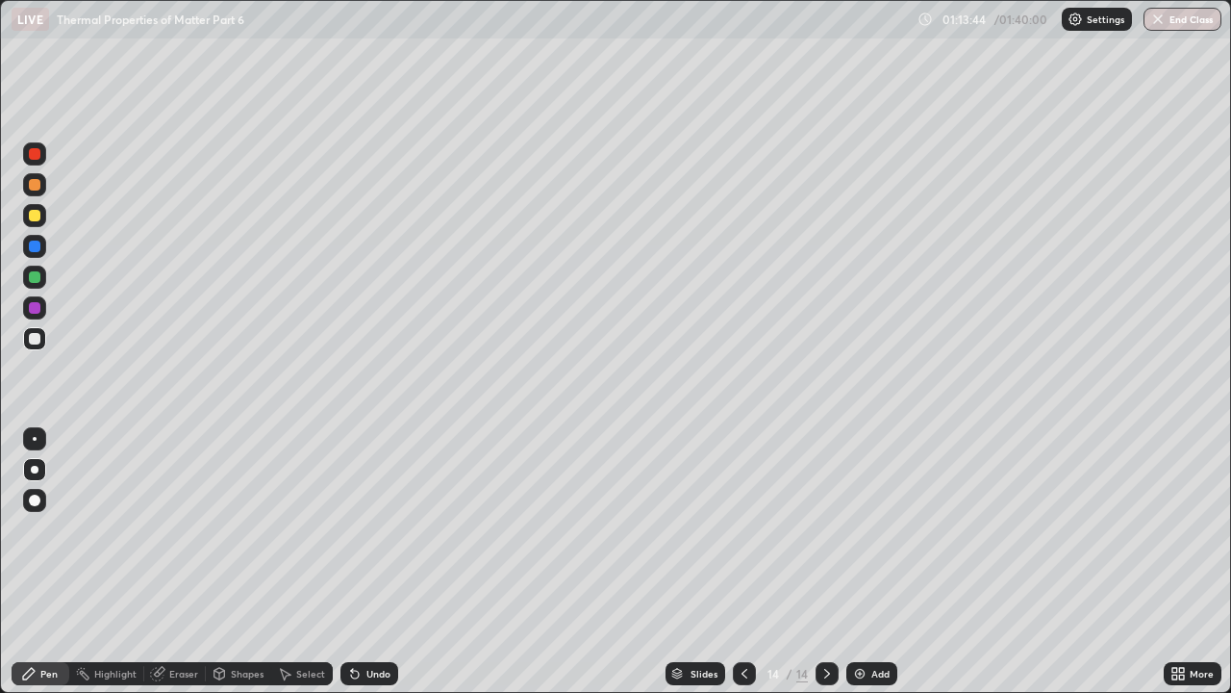
click at [35, 311] on div at bounding box center [35, 308] width 12 height 12
click at [33, 302] on div at bounding box center [35, 308] width 12 height 12
click at [35, 311] on div at bounding box center [35, 308] width 12 height 12
click at [38, 279] on div at bounding box center [35, 277] width 12 height 12
click at [360, 529] on div "Undo" at bounding box center [370, 673] width 58 height 23
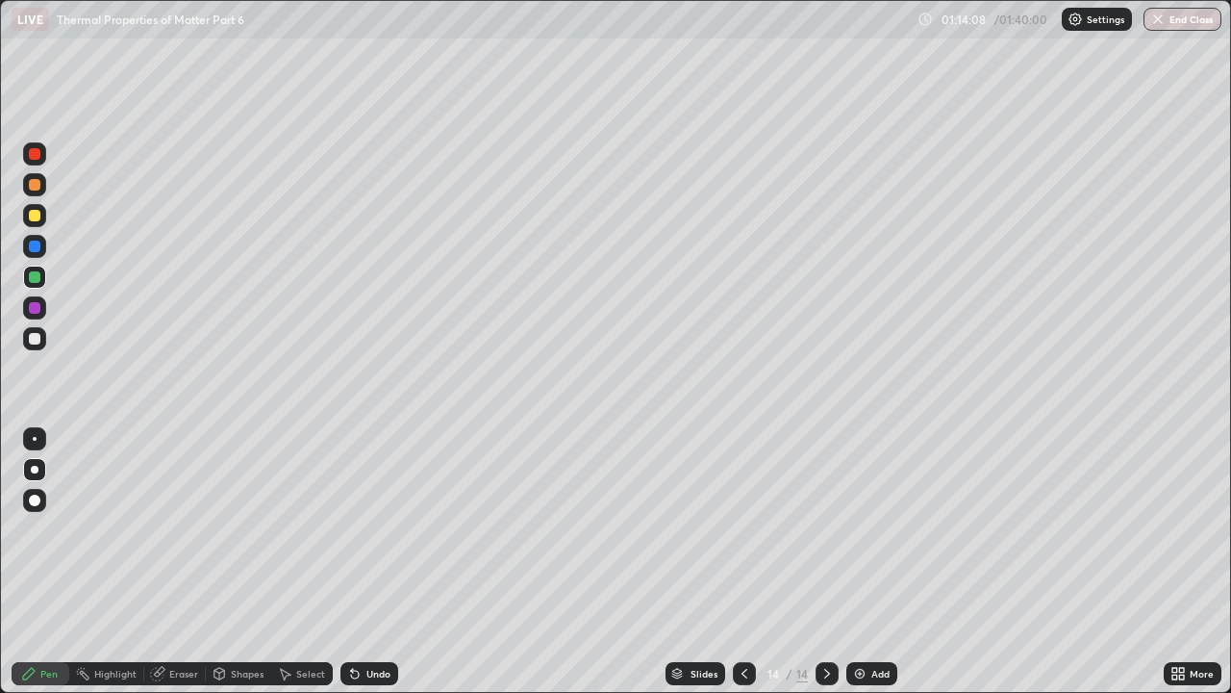
click at [172, 529] on div "Eraser" at bounding box center [183, 674] width 29 height 10
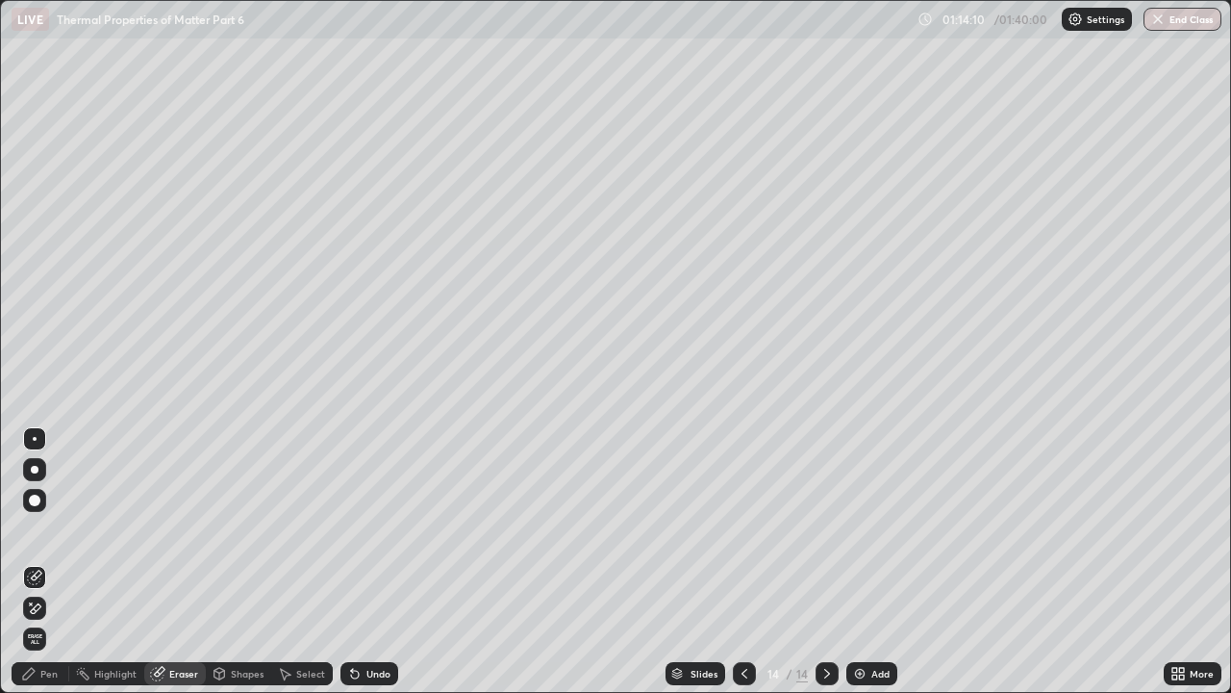
click at [38, 529] on div "Pen" at bounding box center [41, 673] width 58 height 23
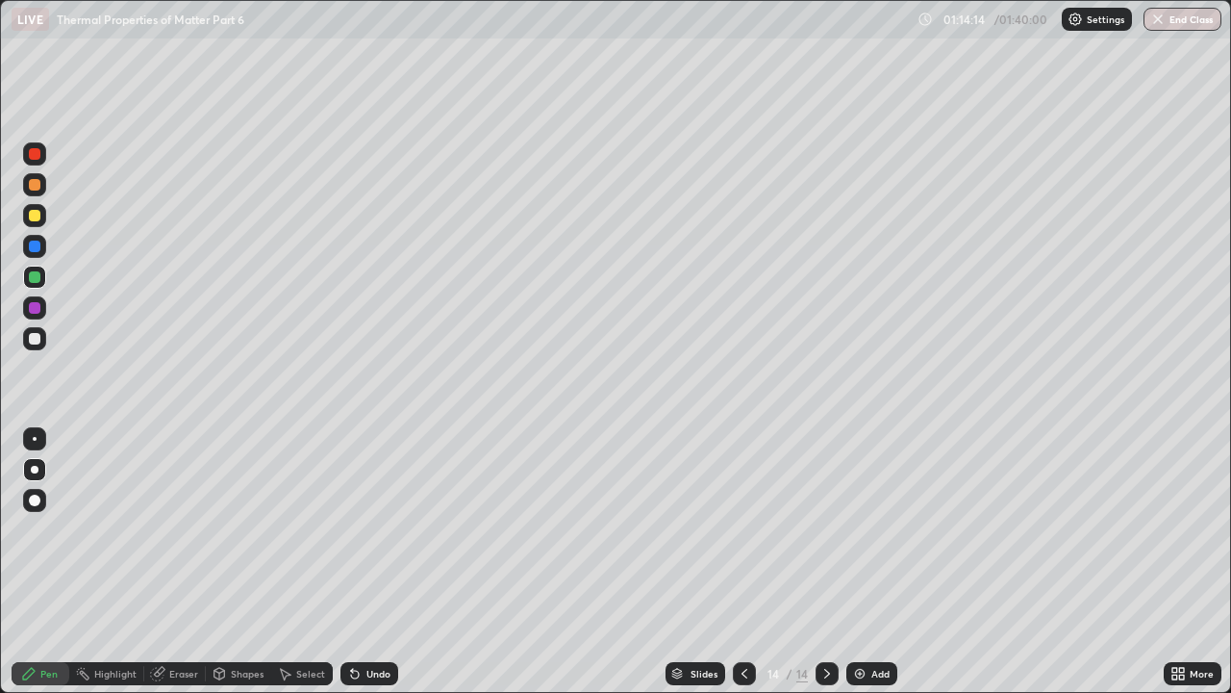
click at [34, 245] on div at bounding box center [35, 247] width 12 height 12
click at [33, 186] on div at bounding box center [35, 185] width 12 height 12
click at [357, 529] on icon at bounding box center [354, 673] width 15 height 15
click at [37, 218] on div at bounding box center [35, 216] width 12 height 12
click at [35, 153] on div at bounding box center [35, 154] width 12 height 12
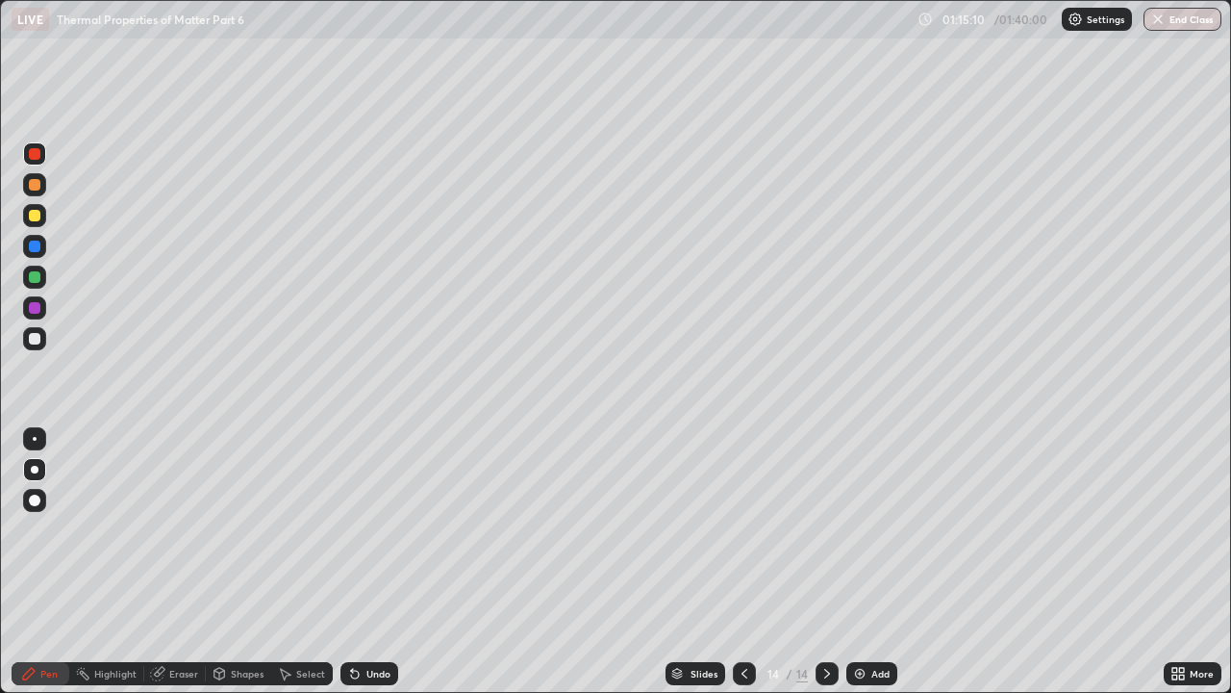
click at [369, 529] on div "Undo" at bounding box center [379, 674] width 24 height 10
click at [36, 277] on div at bounding box center [35, 277] width 12 height 12
click at [36, 152] on div at bounding box center [35, 154] width 12 height 12
click at [373, 529] on div "Undo" at bounding box center [379, 674] width 24 height 10
click at [370, 529] on div "Undo" at bounding box center [379, 674] width 24 height 10
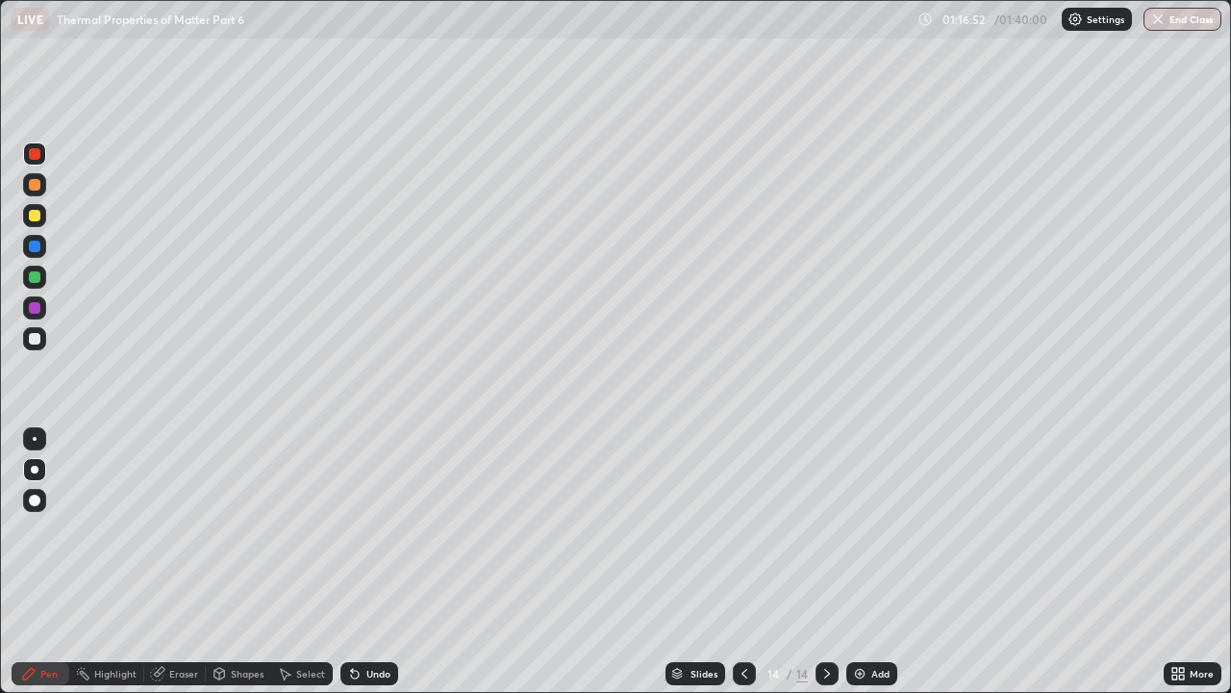
click at [372, 529] on div "Undo" at bounding box center [379, 674] width 24 height 10
click at [27, 220] on div at bounding box center [34, 215] width 23 height 23
click at [873, 529] on div "Add" at bounding box center [881, 674] width 18 height 10
click at [872, 529] on div "Add" at bounding box center [881, 674] width 18 height 10
click at [35, 186] on div at bounding box center [35, 185] width 12 height 12
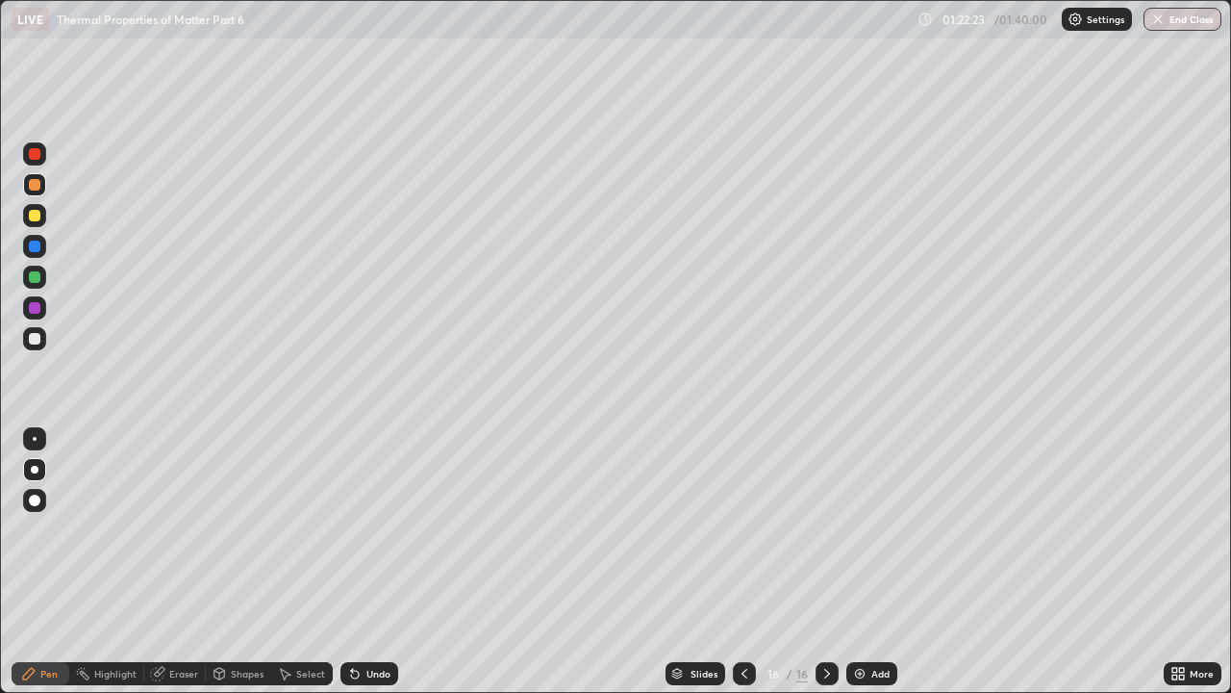
click at [238, 529] on div "Shapes" at bounding box center [238, 673] width 65 height 23
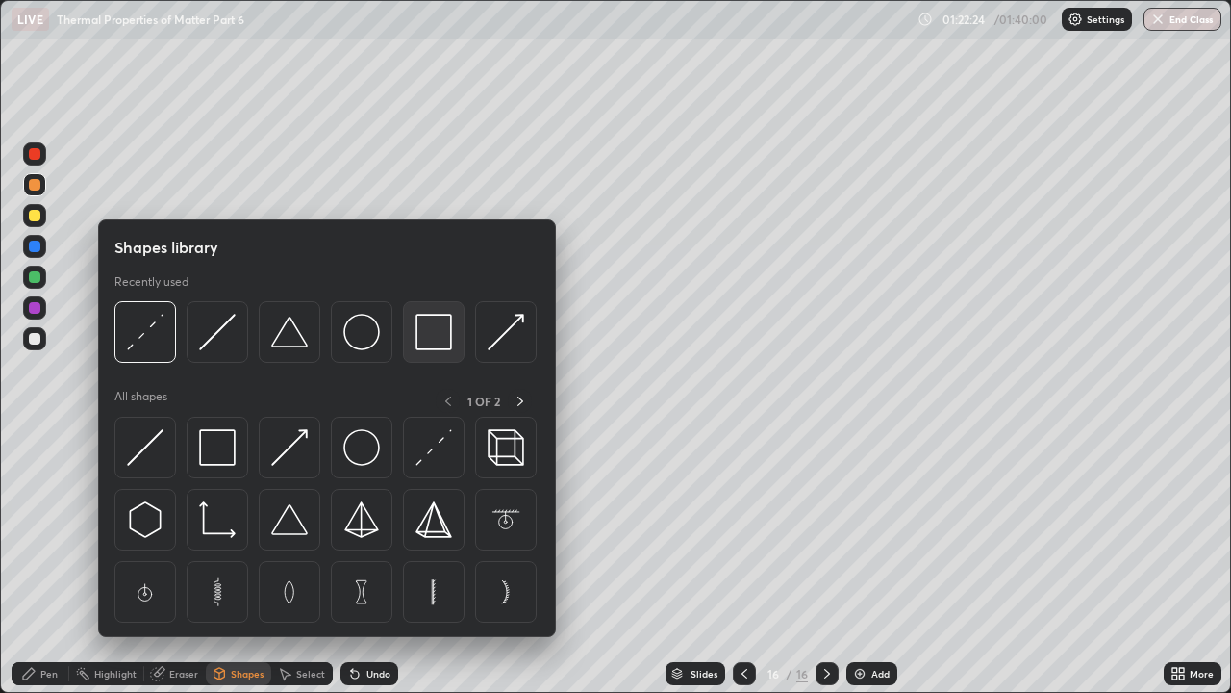
click at [440, 342] on img at bounding box center [434, 332] width 37 height 37
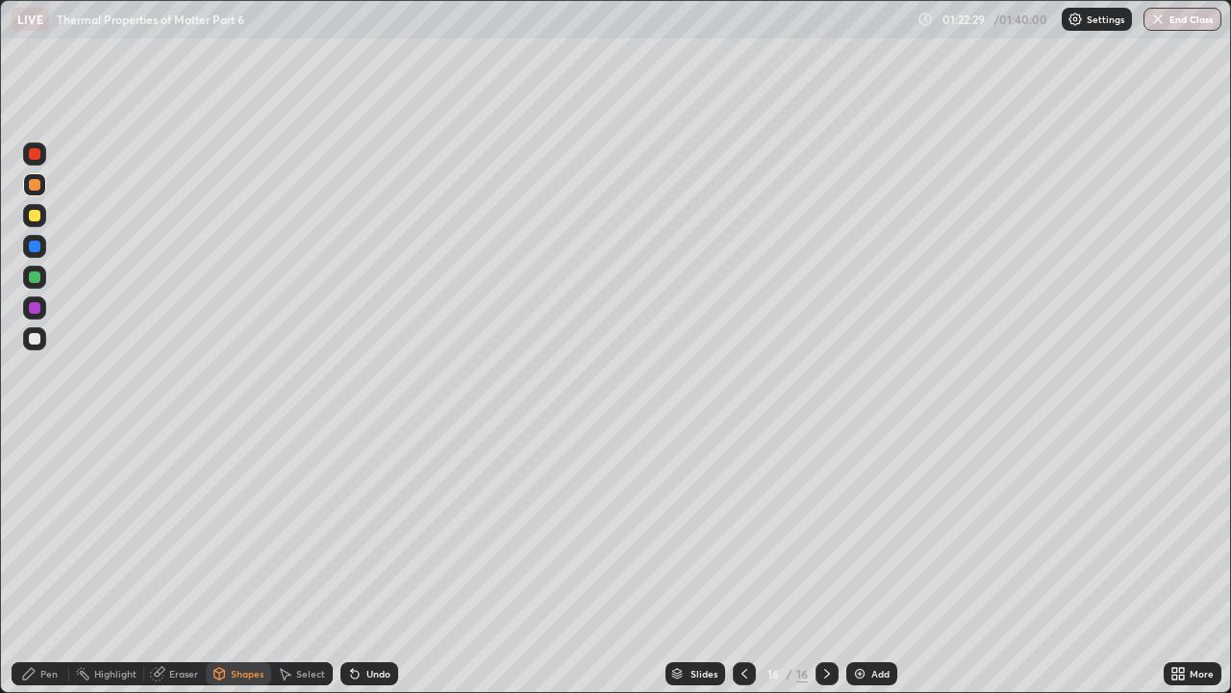
click at [39, 529] on div "Pen" at bounding box center [41, 673] width 58 height 23
click at [33, 215] on div at bounding box center [35, 216] width 12 height 12
click at [364, 529] on div "Undo" at bounding box center [370, 673] width 58 height 23
click at [373, 529] on div "Undo" at bounding box center [370, 673] width 58 height 23
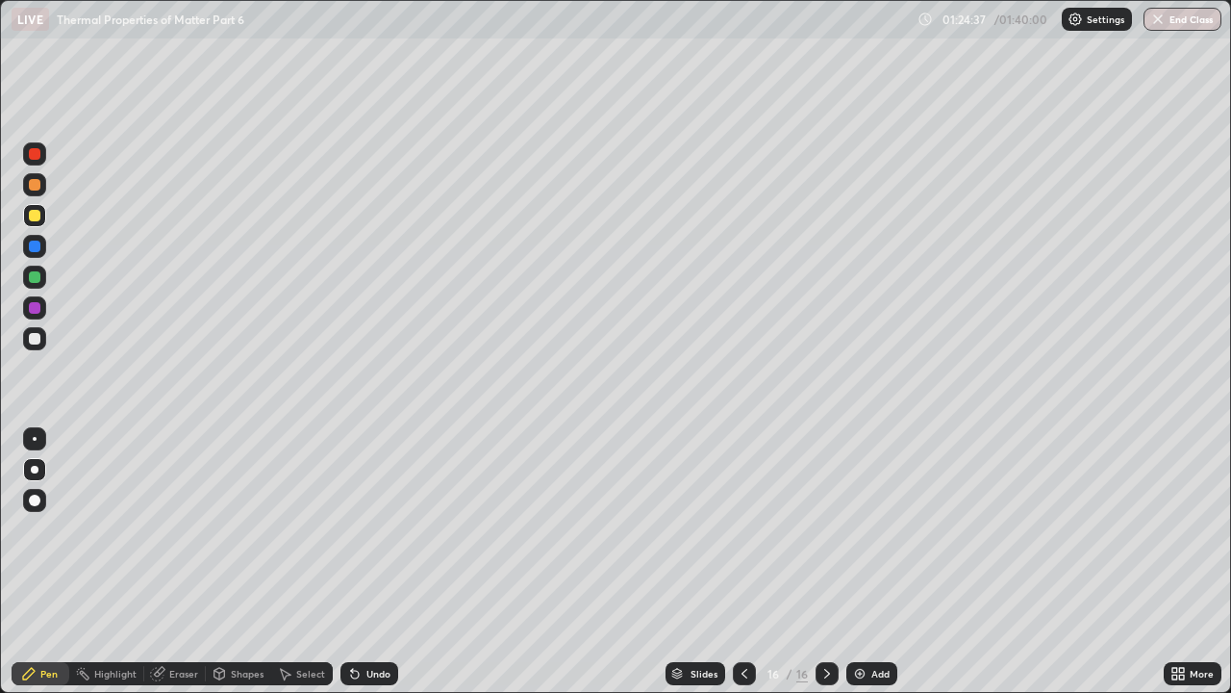
click at [31, 189] on div at bounding box center [35, 185] width 12 height 12
click at [33, 339] on div at bounding box center [35, 339] width 12 height 12
click at [368, 529] on div "Undo" at bounding box center [379, 674] width 24 height 10
click at [362, 529] on div "Undo" at bounding box center [370, 673] width 58 height 23
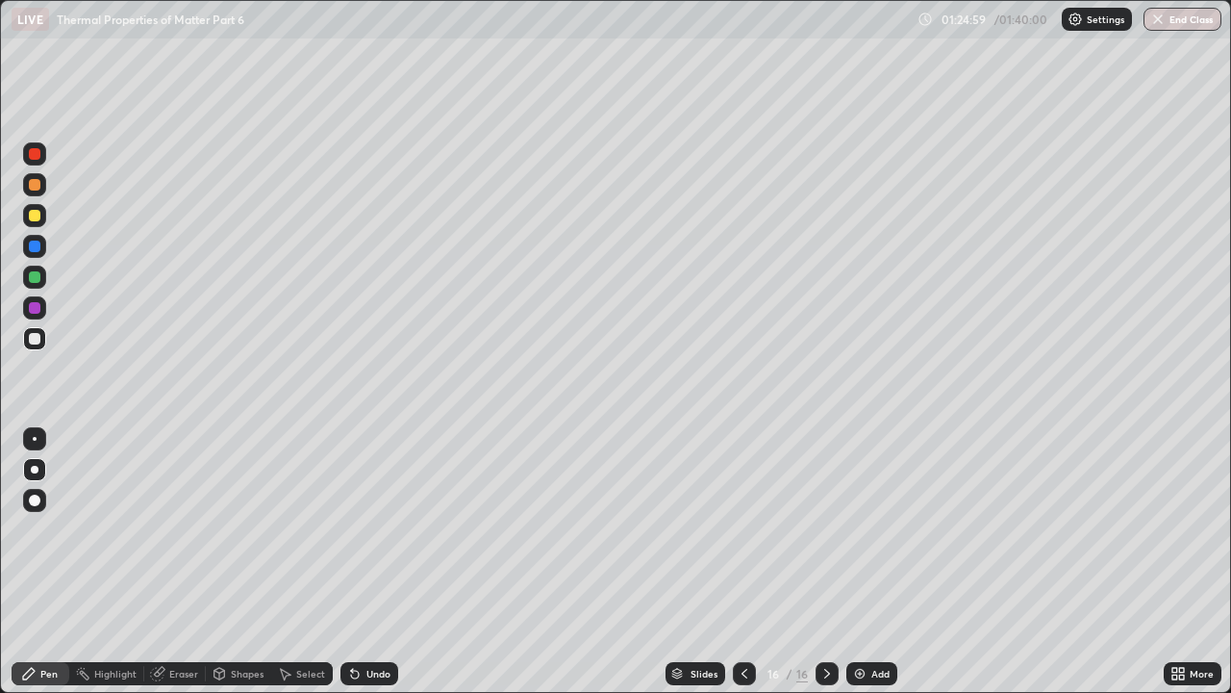
click at [358, 529] on icon at bounding box center [354, 673] width 15 height 15
click at [351, 529] on icon at bounding box center [352, 670] width 2 height 2
click at [26, 277] on div at bounding box center [34, 277] width 23 height 23
click at [374, 529] on div "Undo" at bounding box center [379, 674] width 24 height 10
click at [369, 529] on div "Undo" at bounding box center [379, 674] width 24 height 10
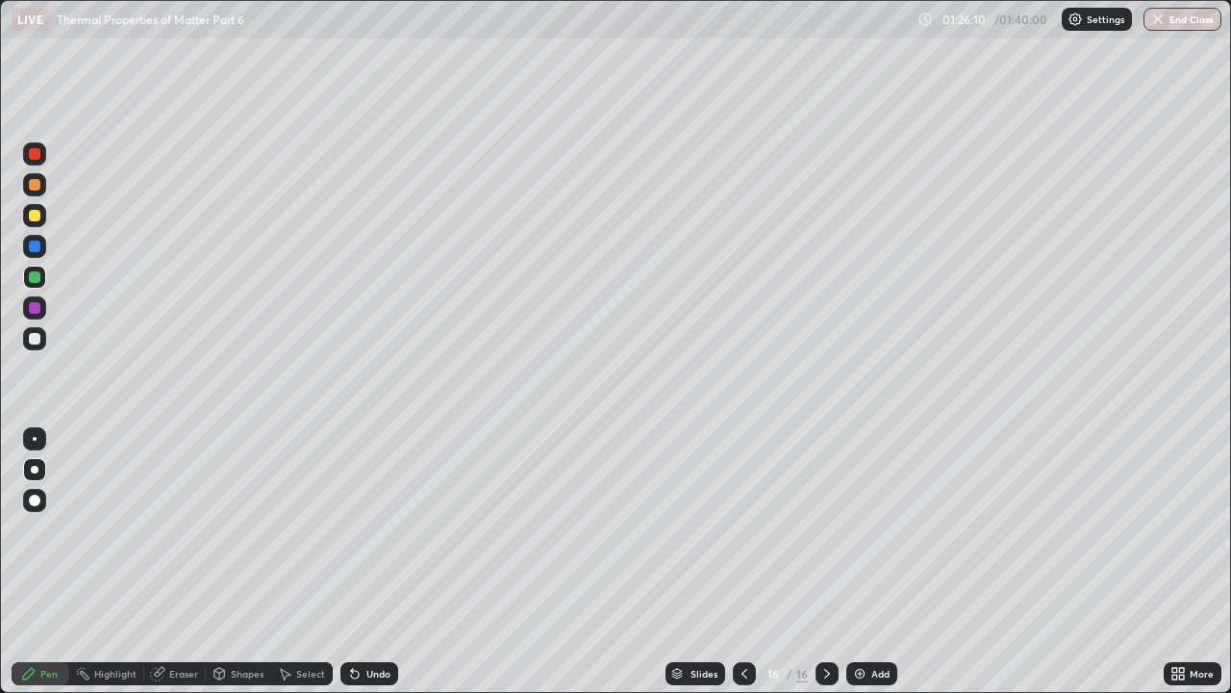
click at [369, 529] on div "Undo" at bounding box center [379, 674] width 24 height 10
click at [370, 529] on div "Undo" at bounding box center [379, 674] width 24 height 10
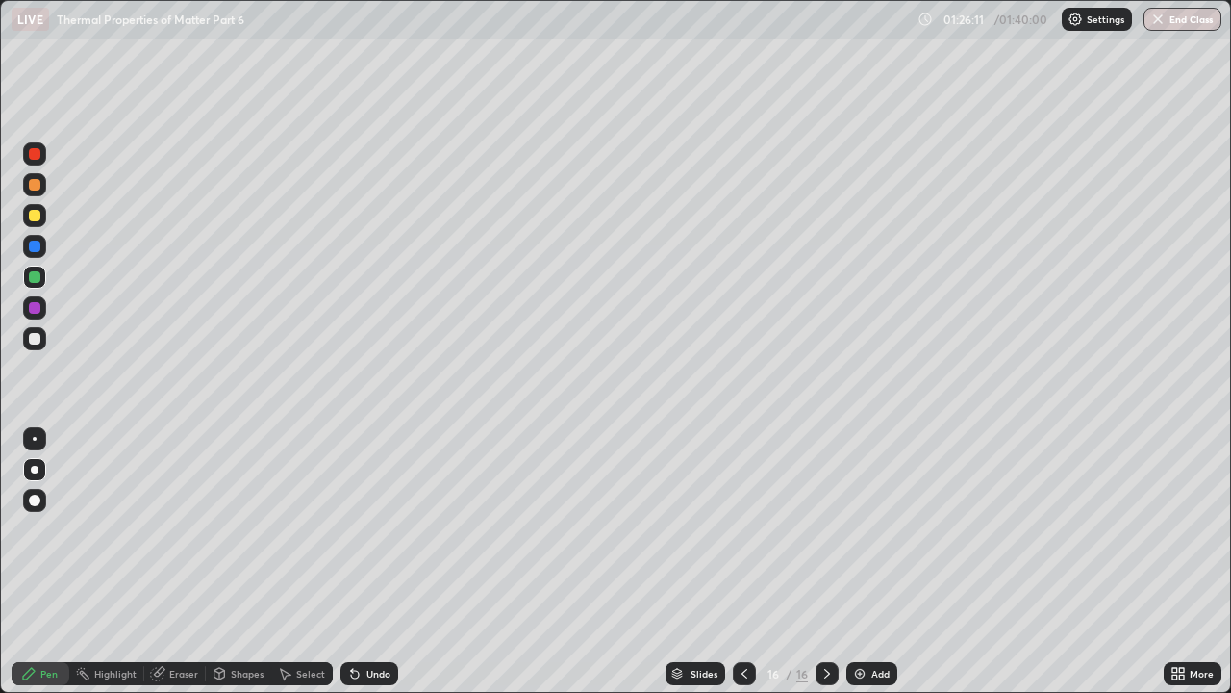
click at [370, 529] on div "Undo" at bounding box center [379, 674] width 24 height 10
click at [368, 529] on div "Undo" at bounding box center [379, 674] width 24 height 10
click at [371, 529] on div "Undo" at bounding box center [379, 674] width 24 height 10
click at [373, 529] on div "Undo" at bounding box center [379, 674] width 24 height 10
click at [743, 529] on div at bounding box center [744, 673] width 23 height 23
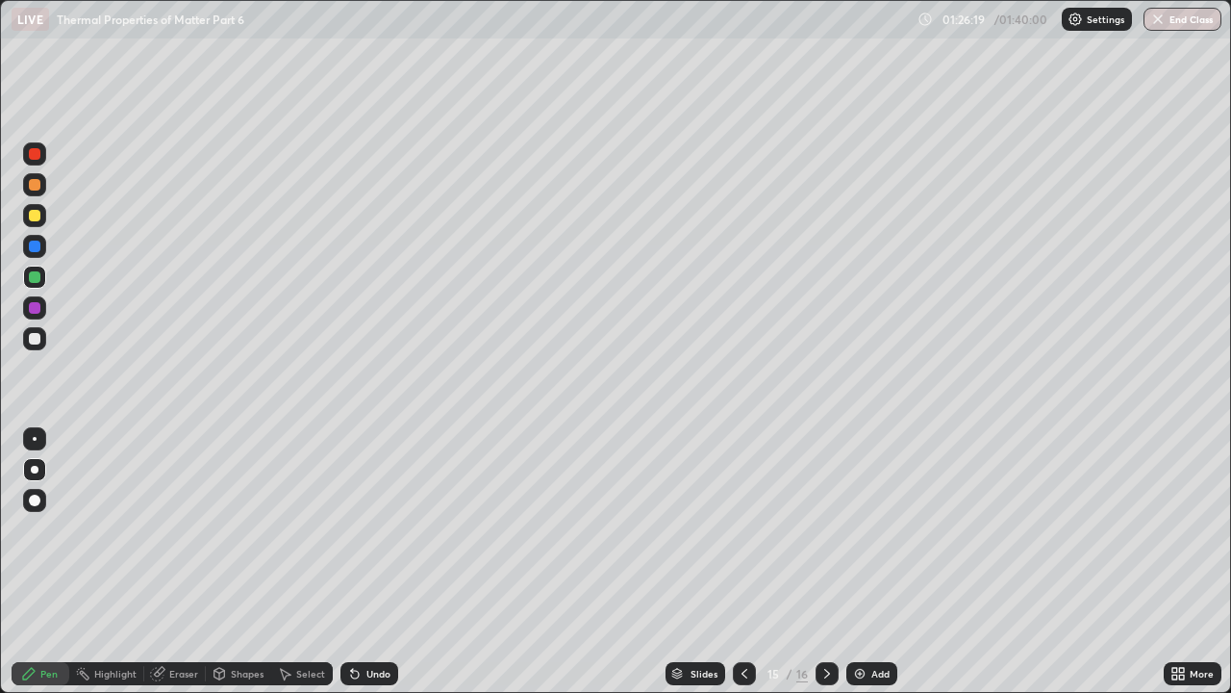
click at [825, 529] on icon at bounding box center [827, 673] width 15 height 15
click at [873, 529] on div "Add" at bounding box center [881, 674] width 18 height 10
click at [367, 529] on div "Undo" at bounding box center [379, 674] width 24 height 10
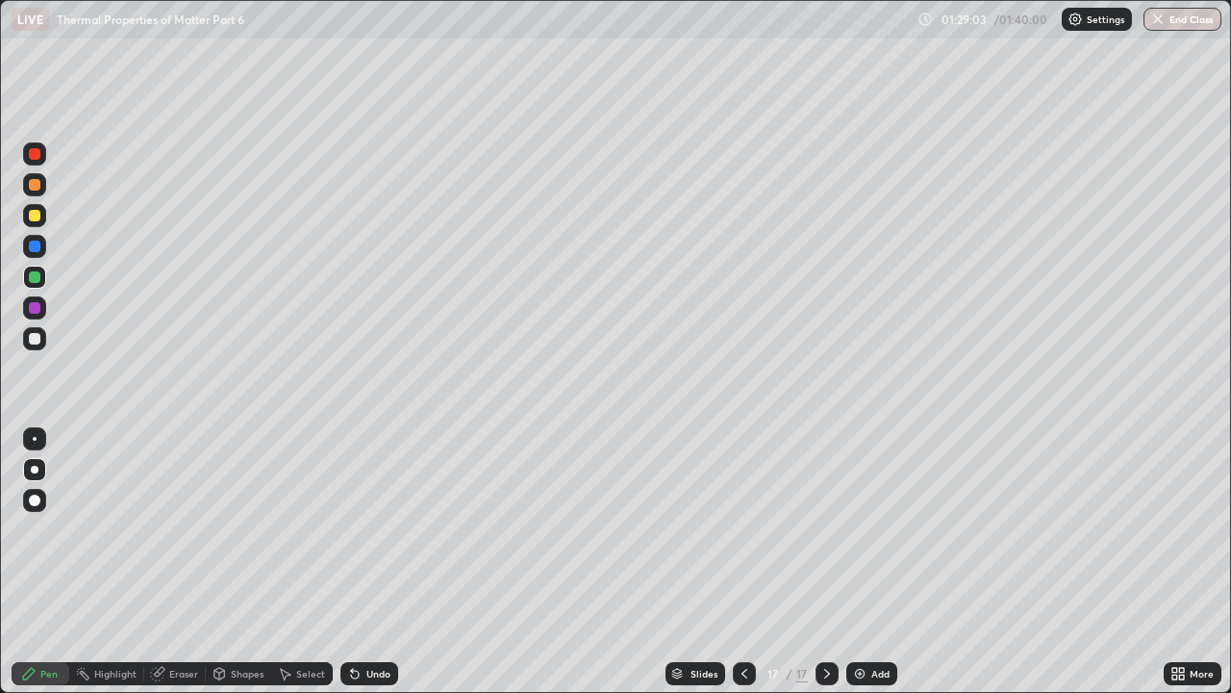
click at [34, 216] on div at bounding box center [35, 216] width 12 height 12
click at [365, 529] on div "Undo" at bounding box center [370, 673] width 58 height 23
click at [362, 529] on div "Undo" at bounding box center [370, 673] width 58 height 23
click at [374, 529] on div "Undo" at bounding box center [379, 674] width 24 height 10
click at [377, 529] on div "Undo" at bounding box center [379, 674] width 24 height 10
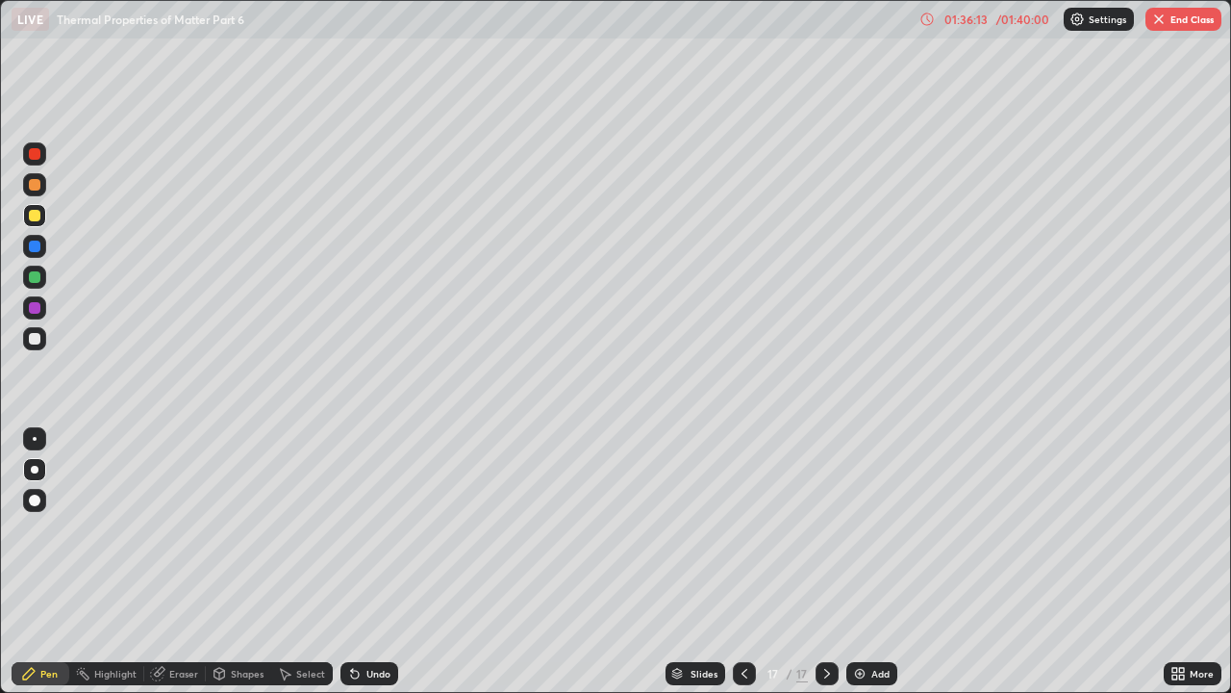
click at [367, 529] on div "Undo" at bounding box center [379, 674] width 24 height 10
click at [364, 529] on div "Undo" at bounding box center [370, 673] width 58 height 23
click at [363, 529] on div "Undo" at bounding box center [370, 673] width 58 height 23
click at [27, 285] on div at bounding box center [34, 277] width 23 height 23
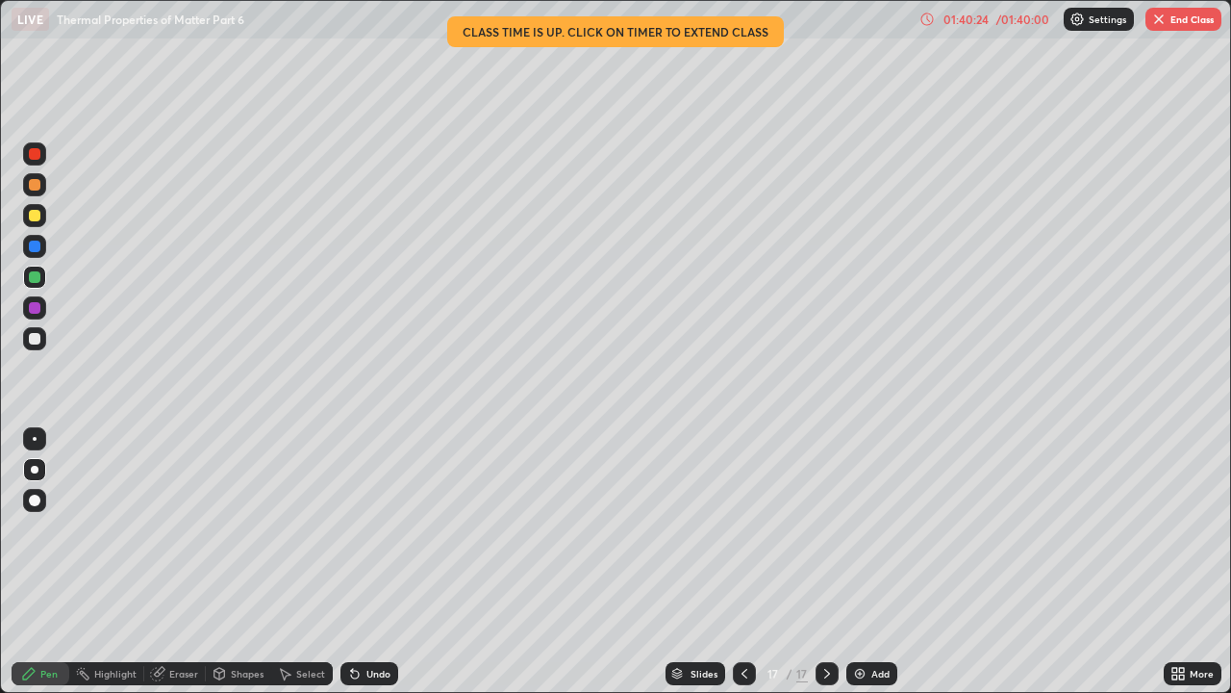
click at [1187, 20] on button "End Class" at bounding box center [1184, 19] width 76 height 23
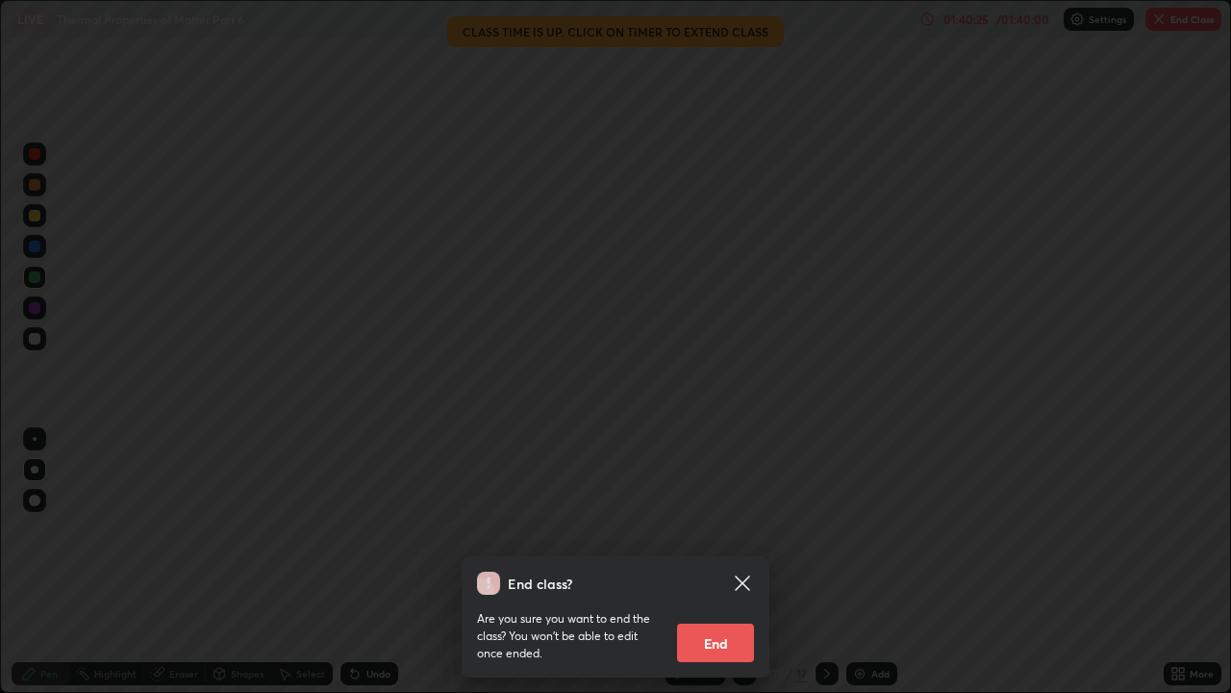
click at [726, 529] on button "End" at bounding box center [715, 642] width 77 height 38
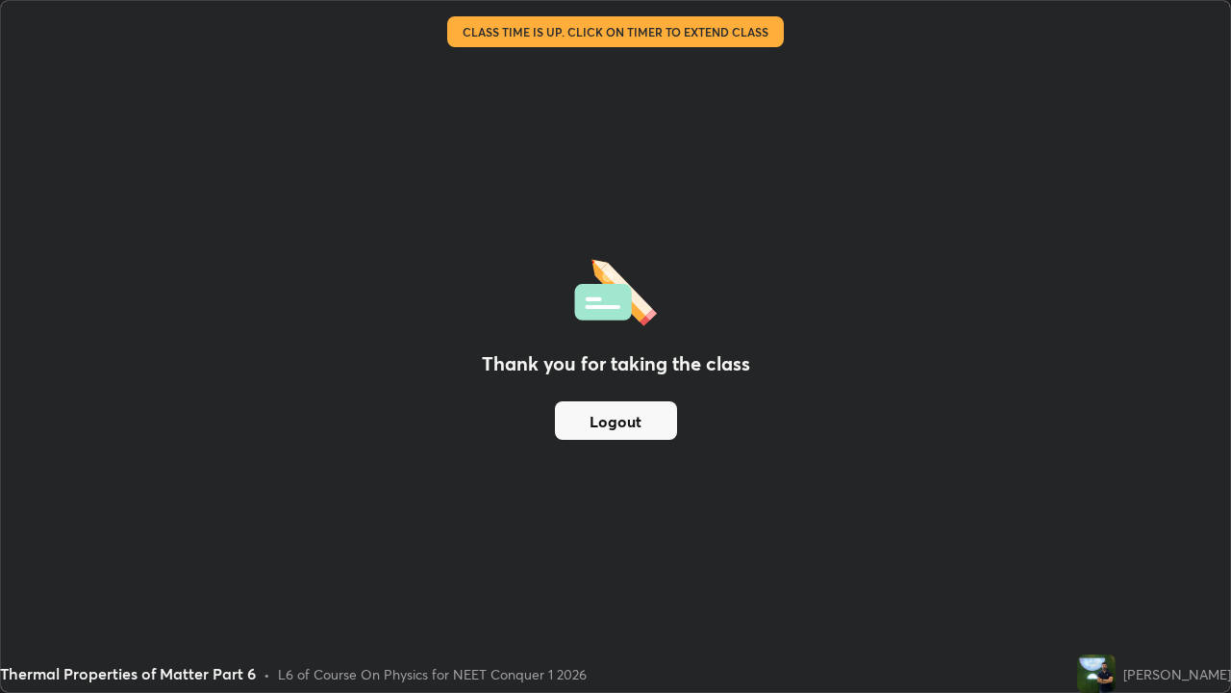
click at [650, 423] on button "Logout" at bounding box center [616, 420] width 122 height 38
